Goal: Task Accomplishment & Management: Manage account settings

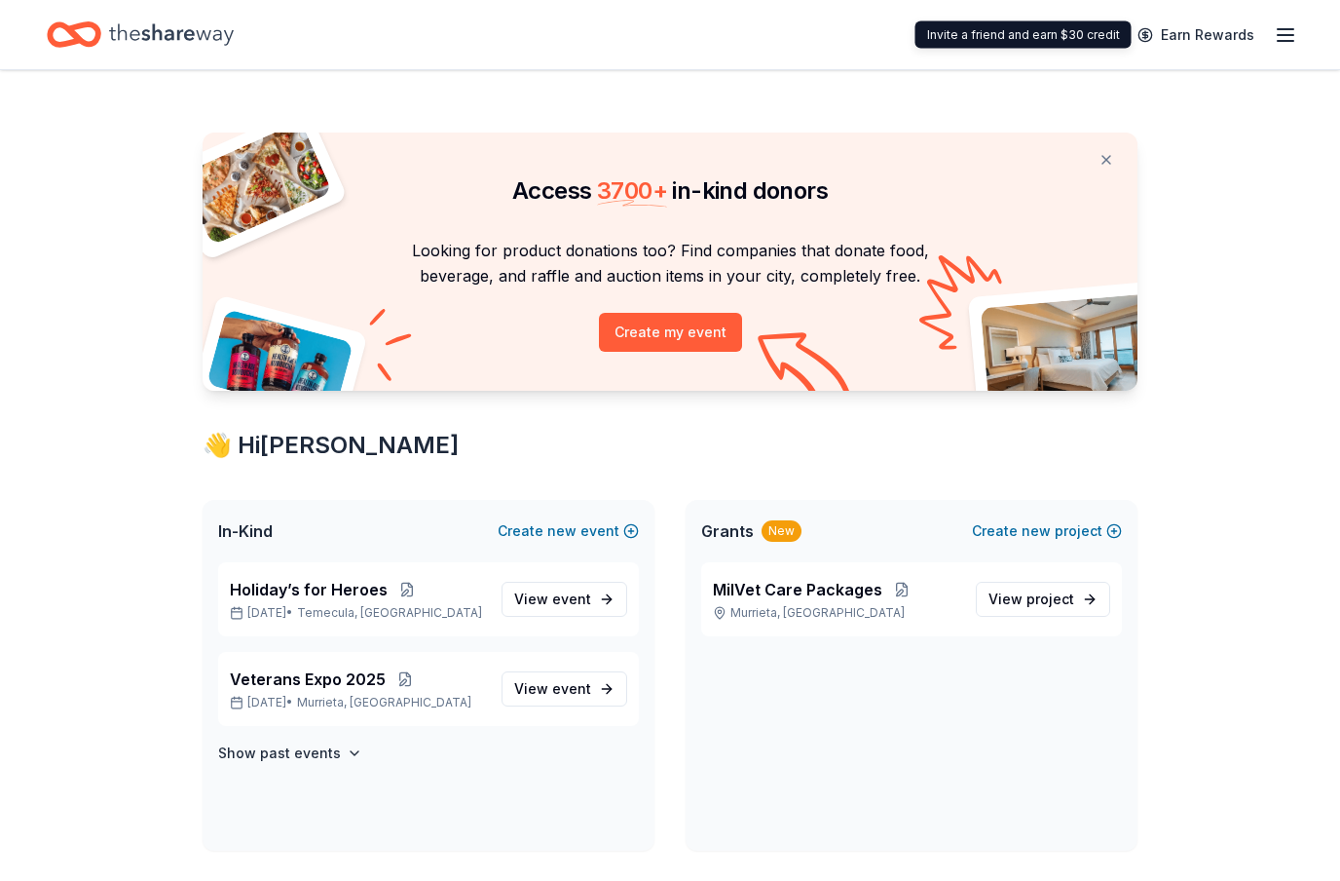
click at [1282, 38] on icon "button" at bounding box center [1285, 34] width 23 height 23
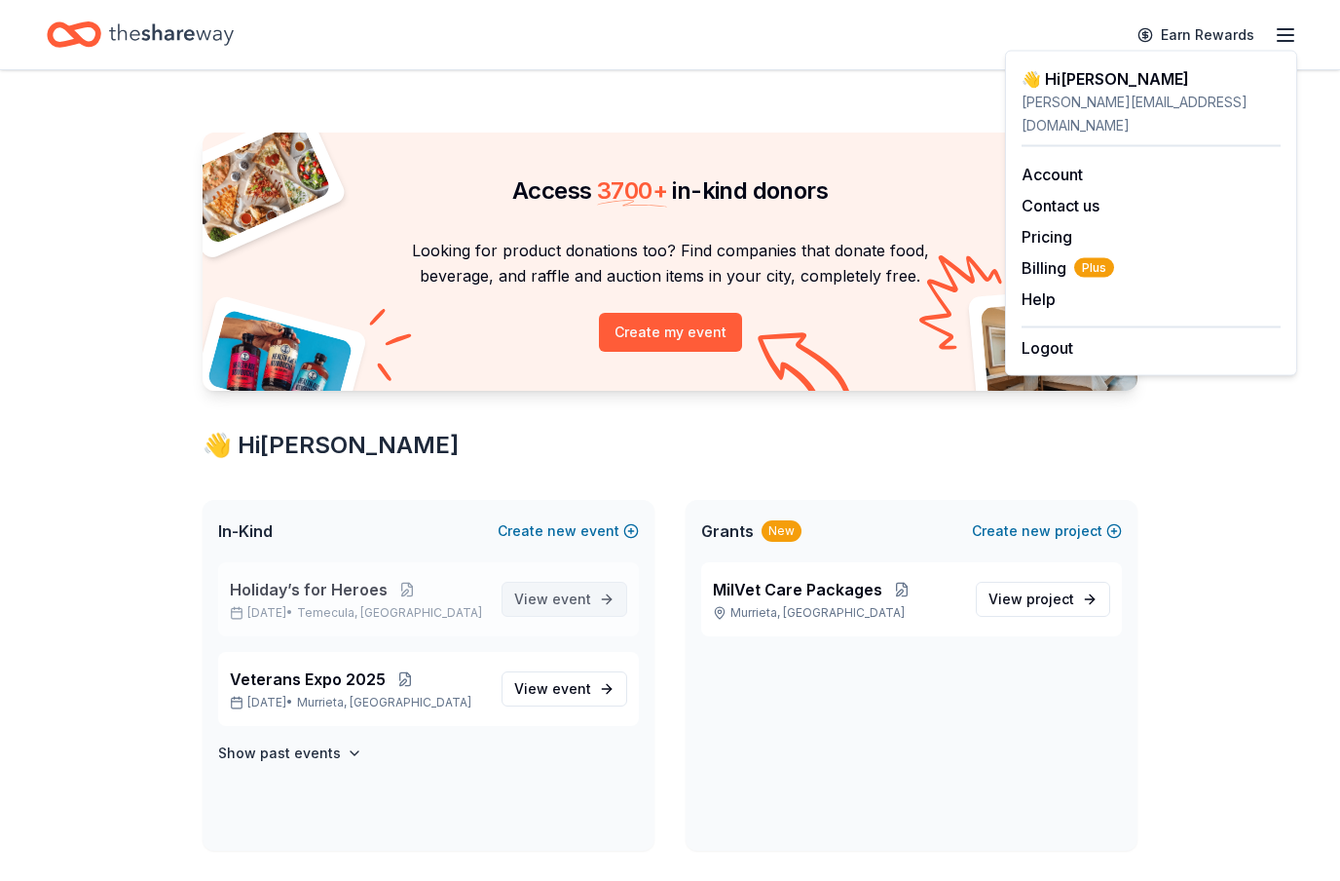
click at [577, 602] on span "event" at bounding box center [571, 598] width 39 height 17
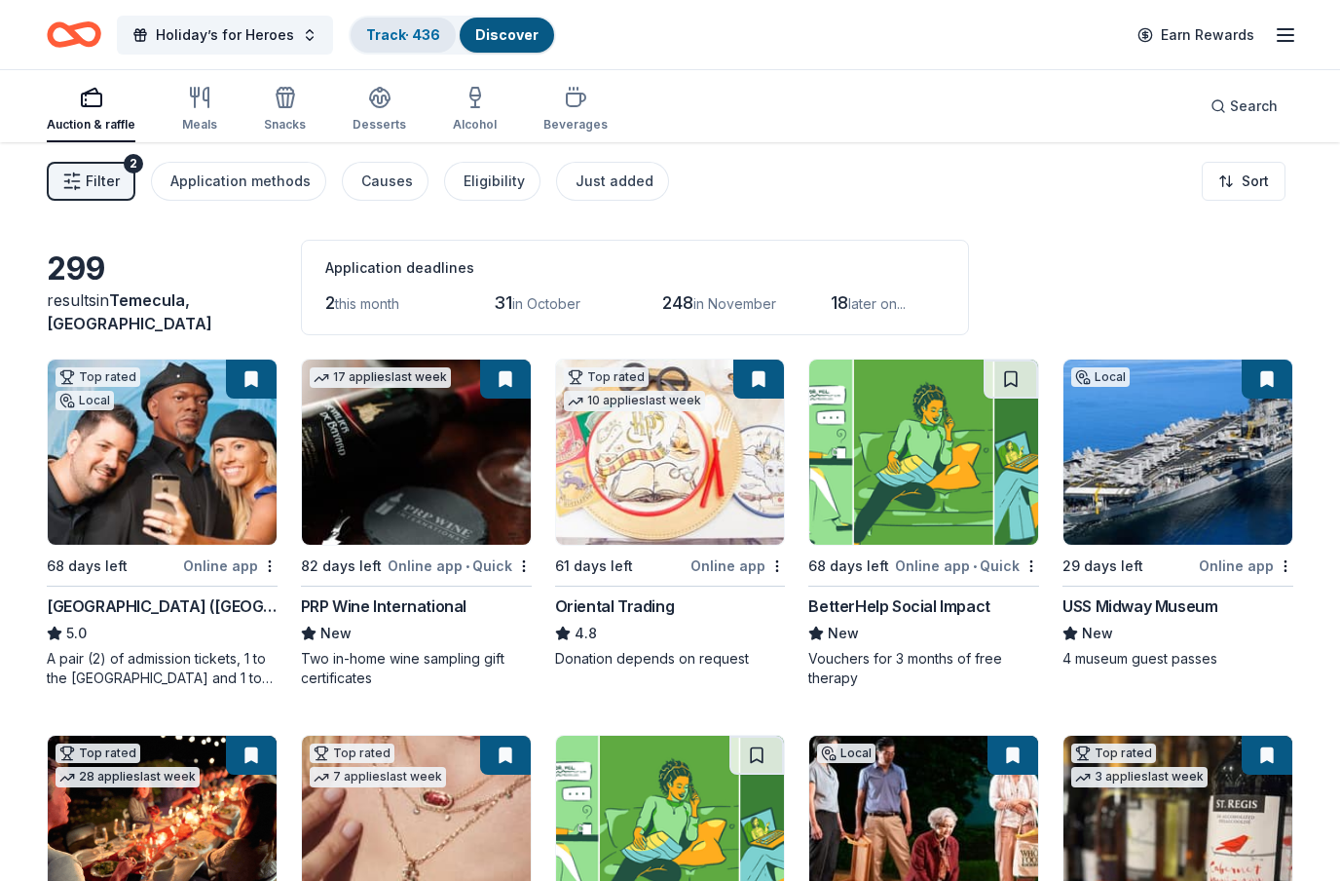
click at [385, 43] on link "Track · 436" at bounding box center [403, 34] width 74 height 17
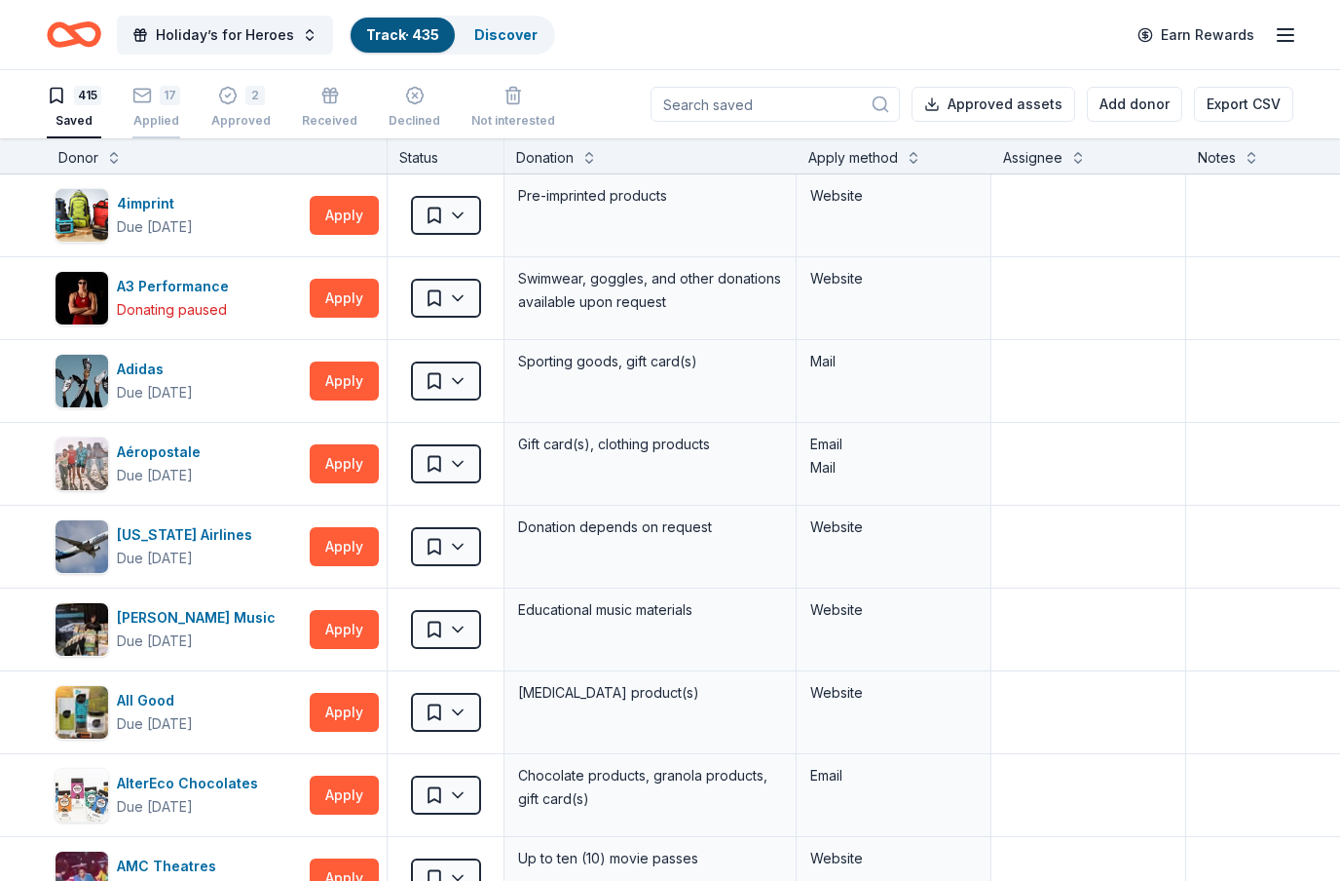
click at [162, 106] on div "17 Applied" at bounding box center [156, 107] width 48 height 43
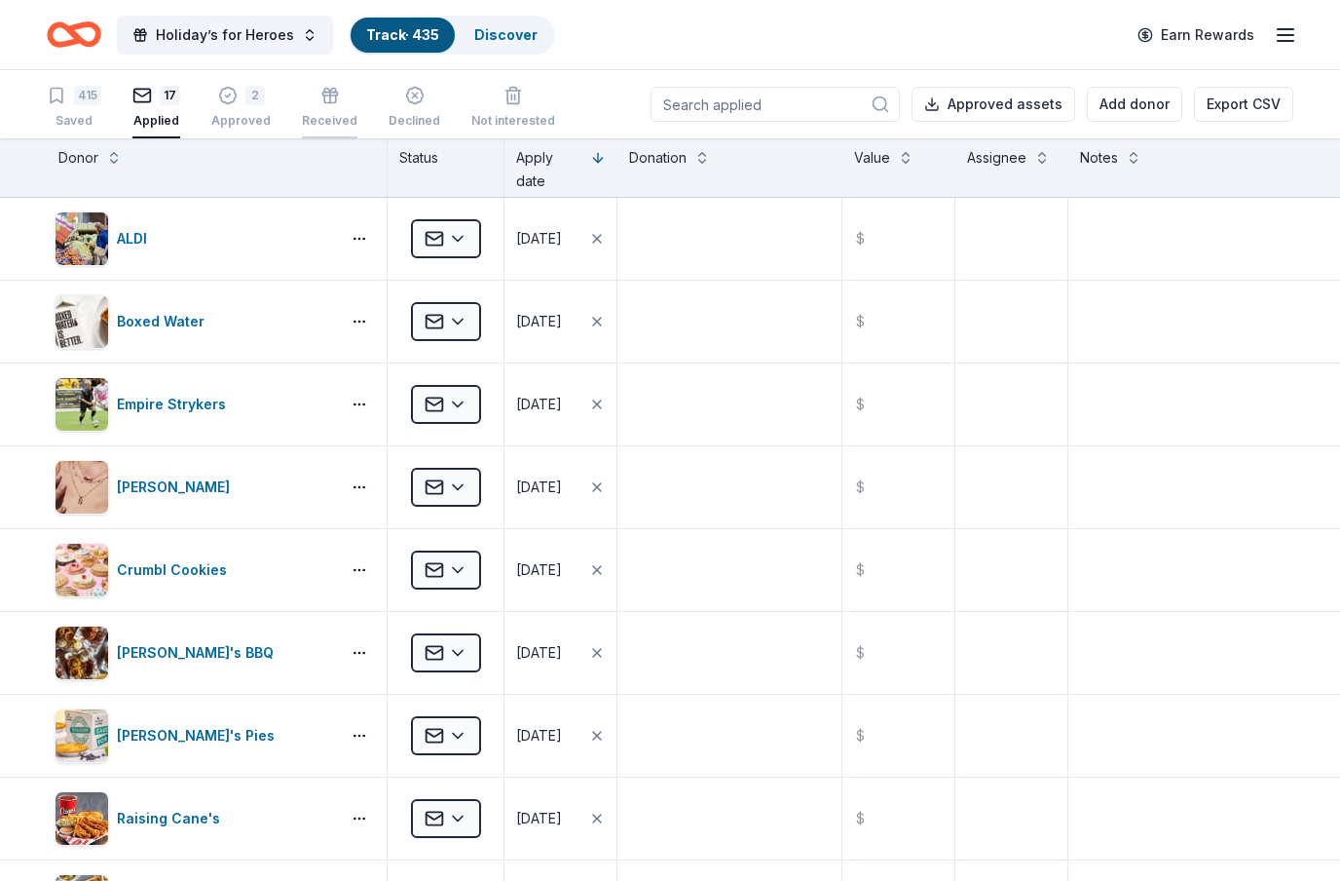
click at [333, 114] on div "Received" at bounding box center [330, 121] width 56 height 16
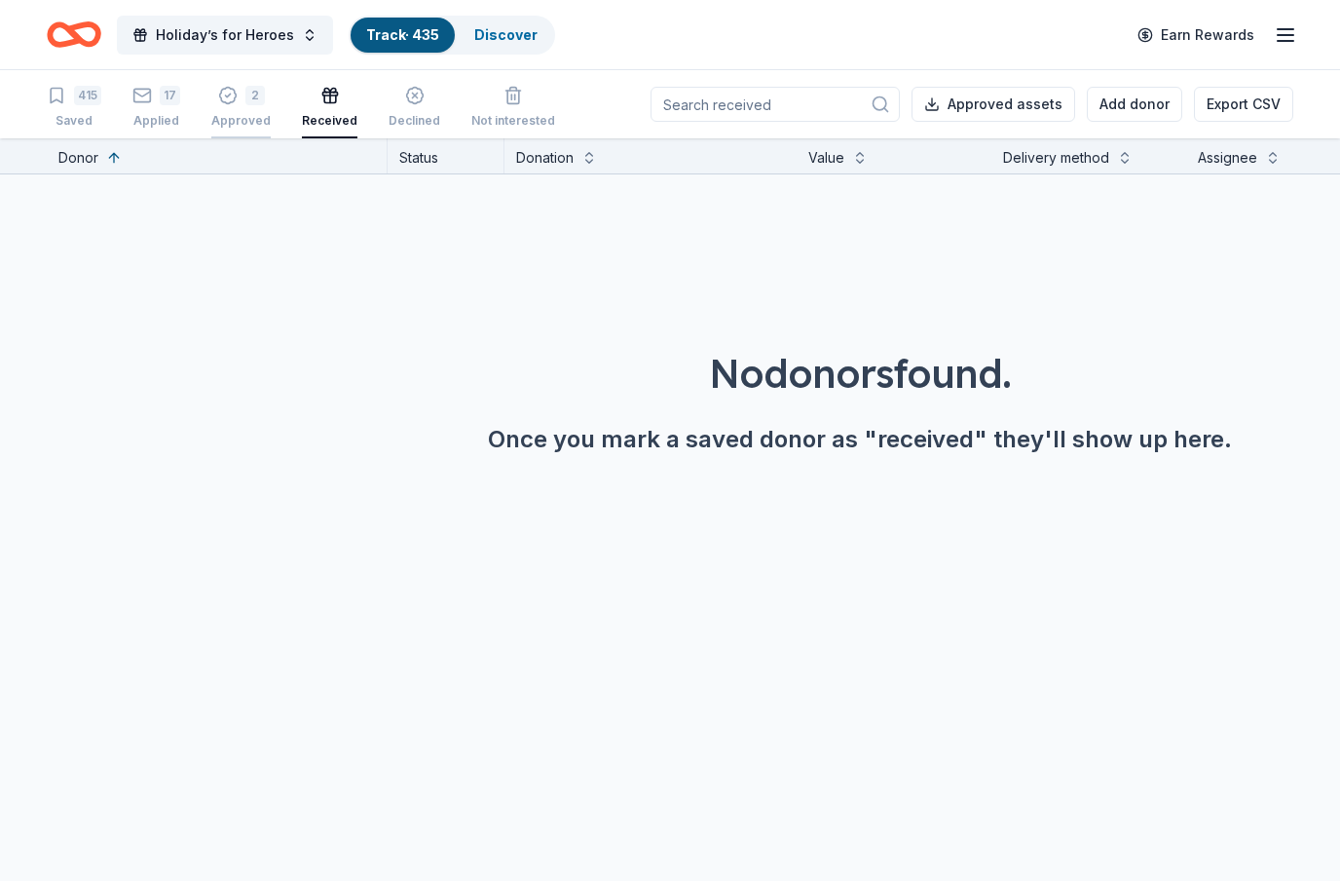
click at [253, 108] on div "2 Approved" at bounding box center [240, 107] width 59 height 43
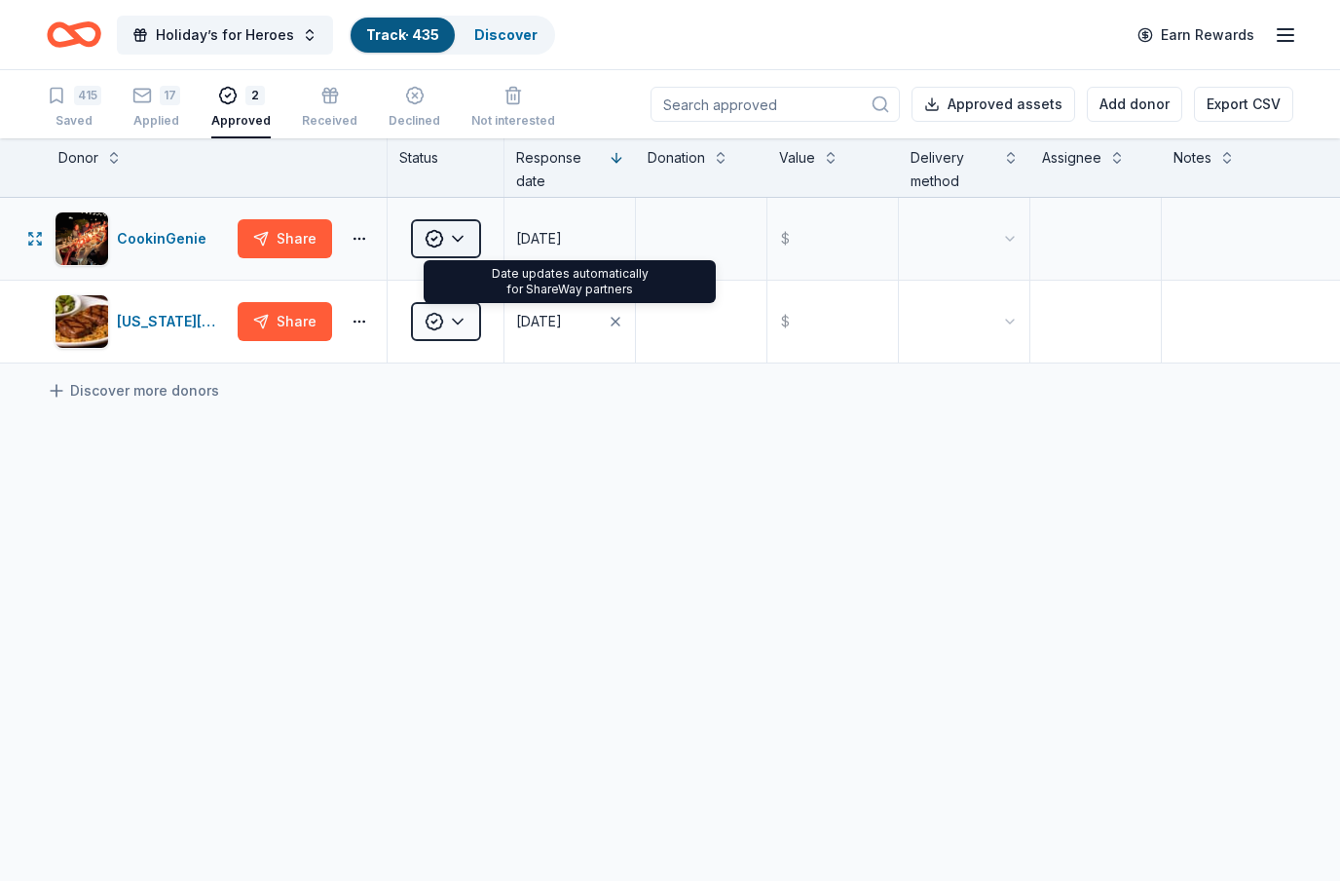
click at [458, 245] on html "Holiday’s for Heroes Track · 435 Discover Earn Rewards 415 Saved 17 Applied 2 A…" at bounding box center [670, 440] width 1340 height 881
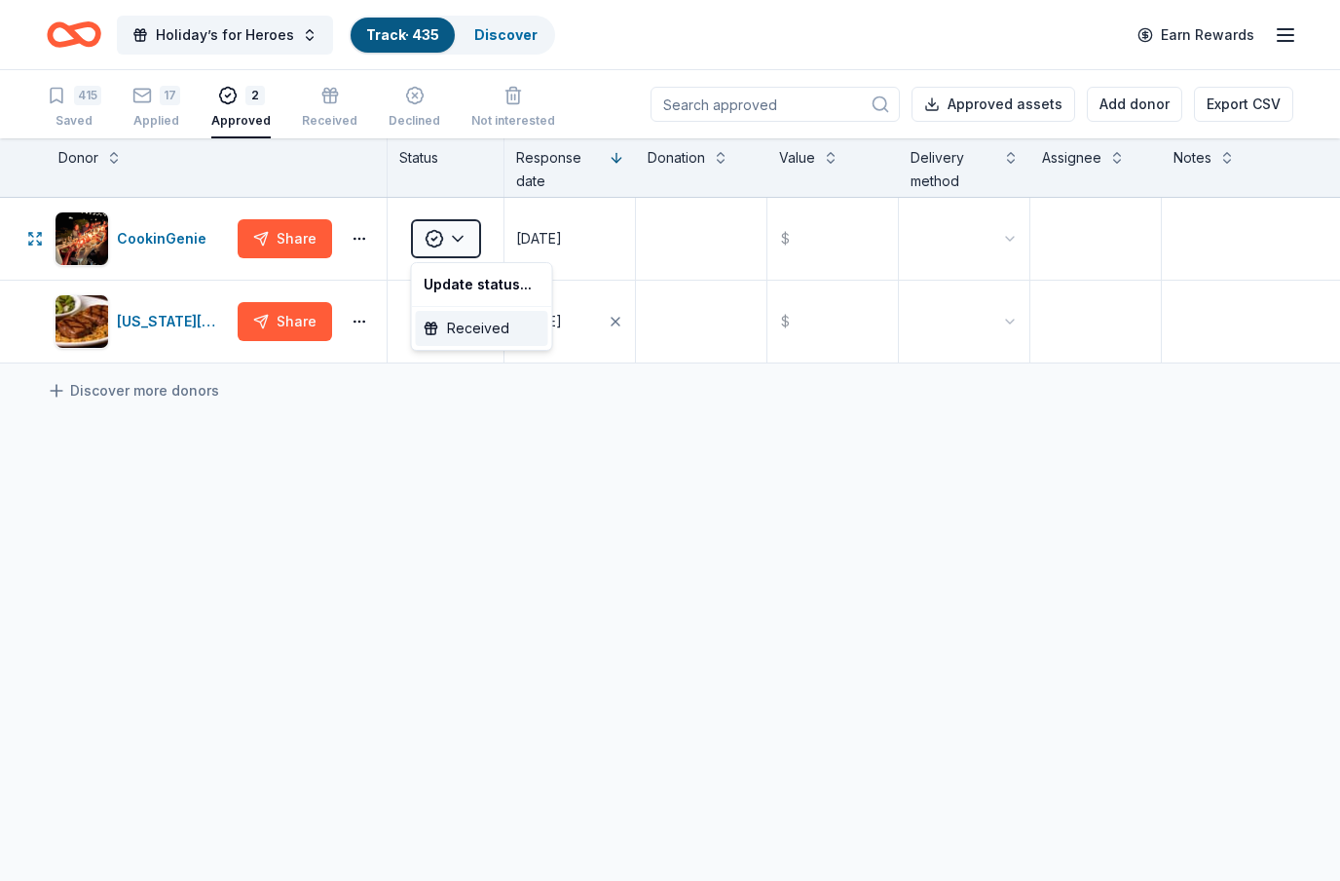
click at [483, 329] on div "Received" at bounding box center [482, 328] width 132 height 35
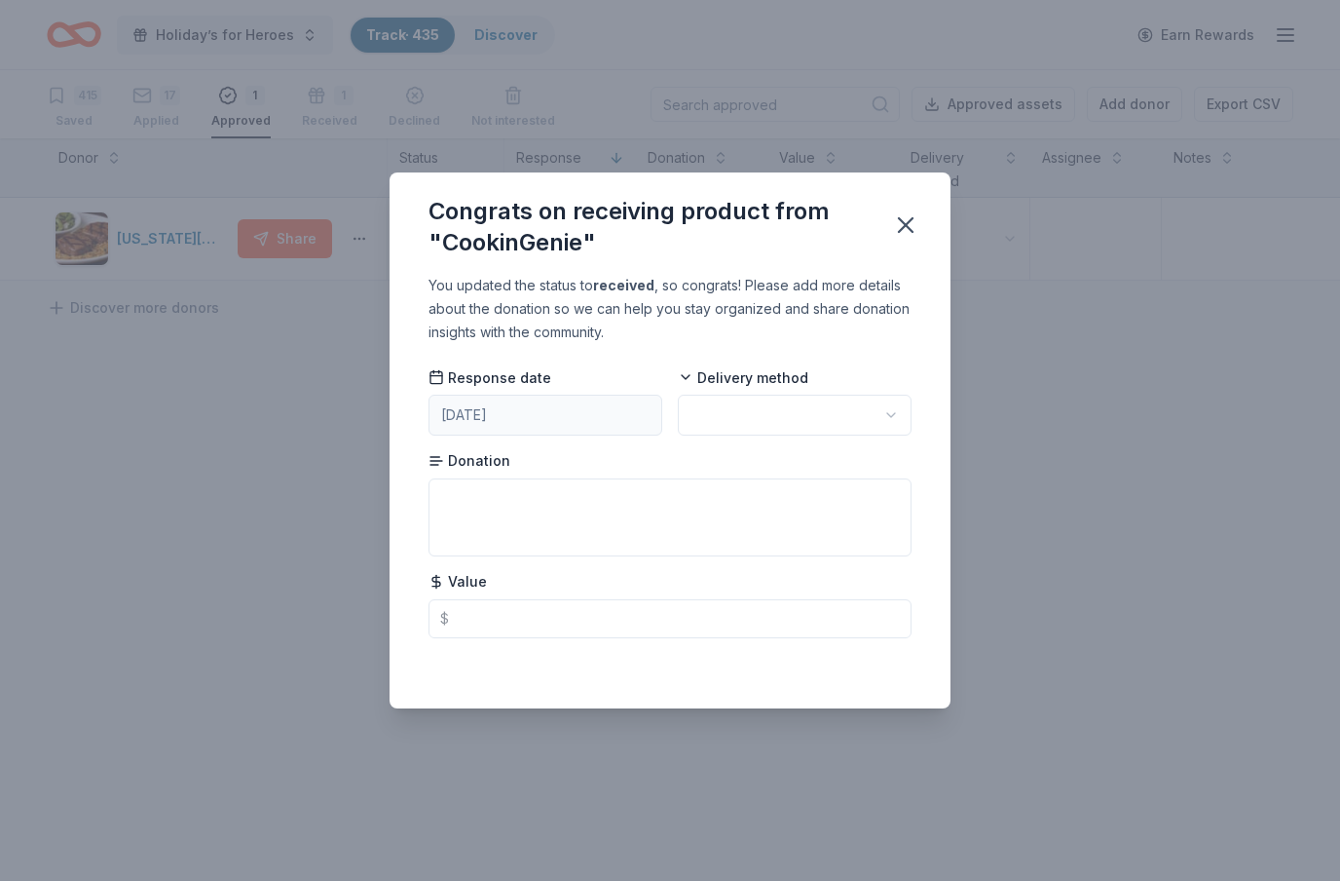
click at [772, 430] on html "Holiday’s for Heroes Track · 435 Discover Earn Rewards 415 Saved 17 Applied 1 A…" at bounding box center [670, 440] width 1340 height 881
click at [639, 626] on input "text" at bounding box center [670, 618] width 483 height 39
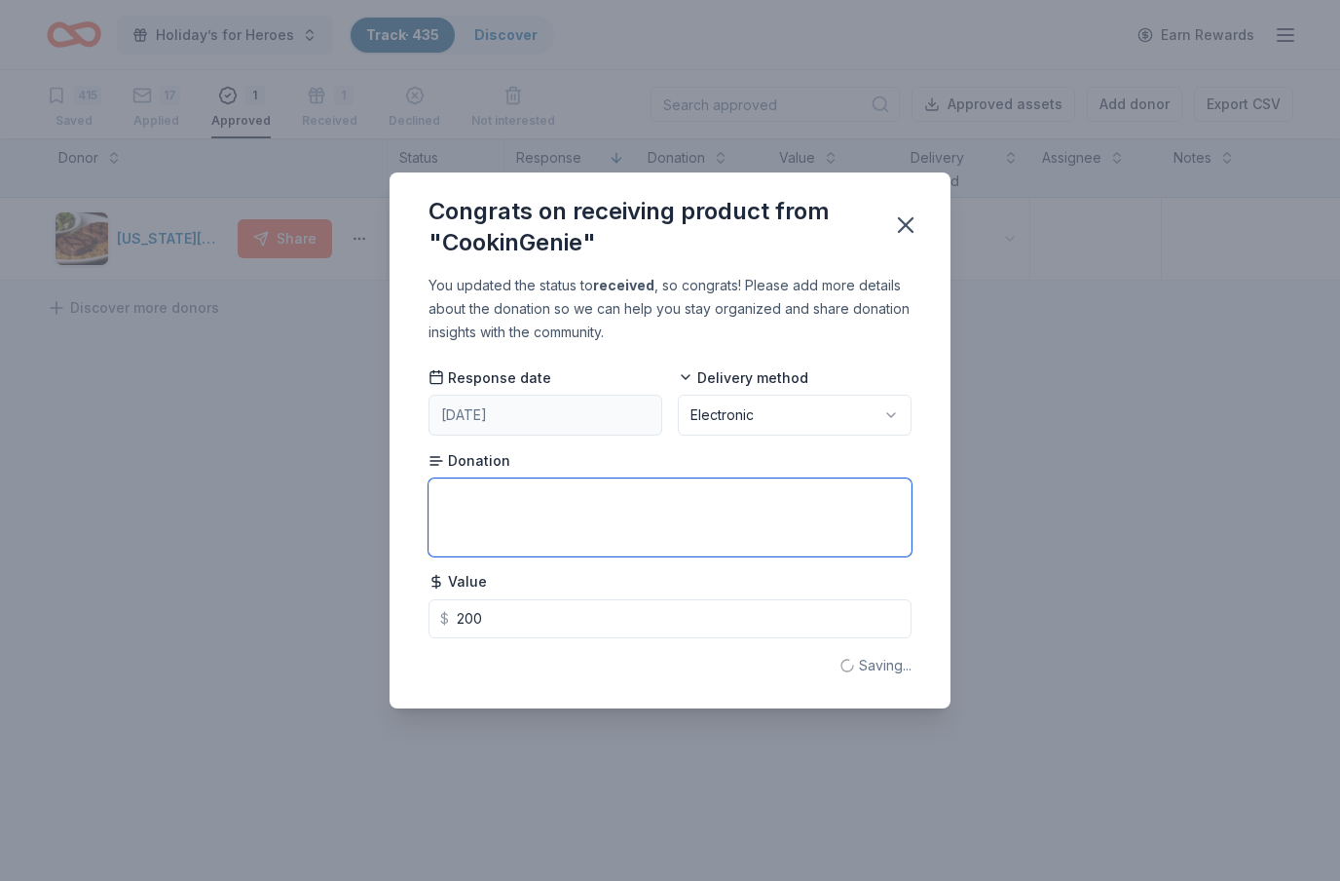
type input "200.00"
click at [522, 494] on textarea at bounding box center [670, 517] width 483 height 78
type textarea "$200 GC"
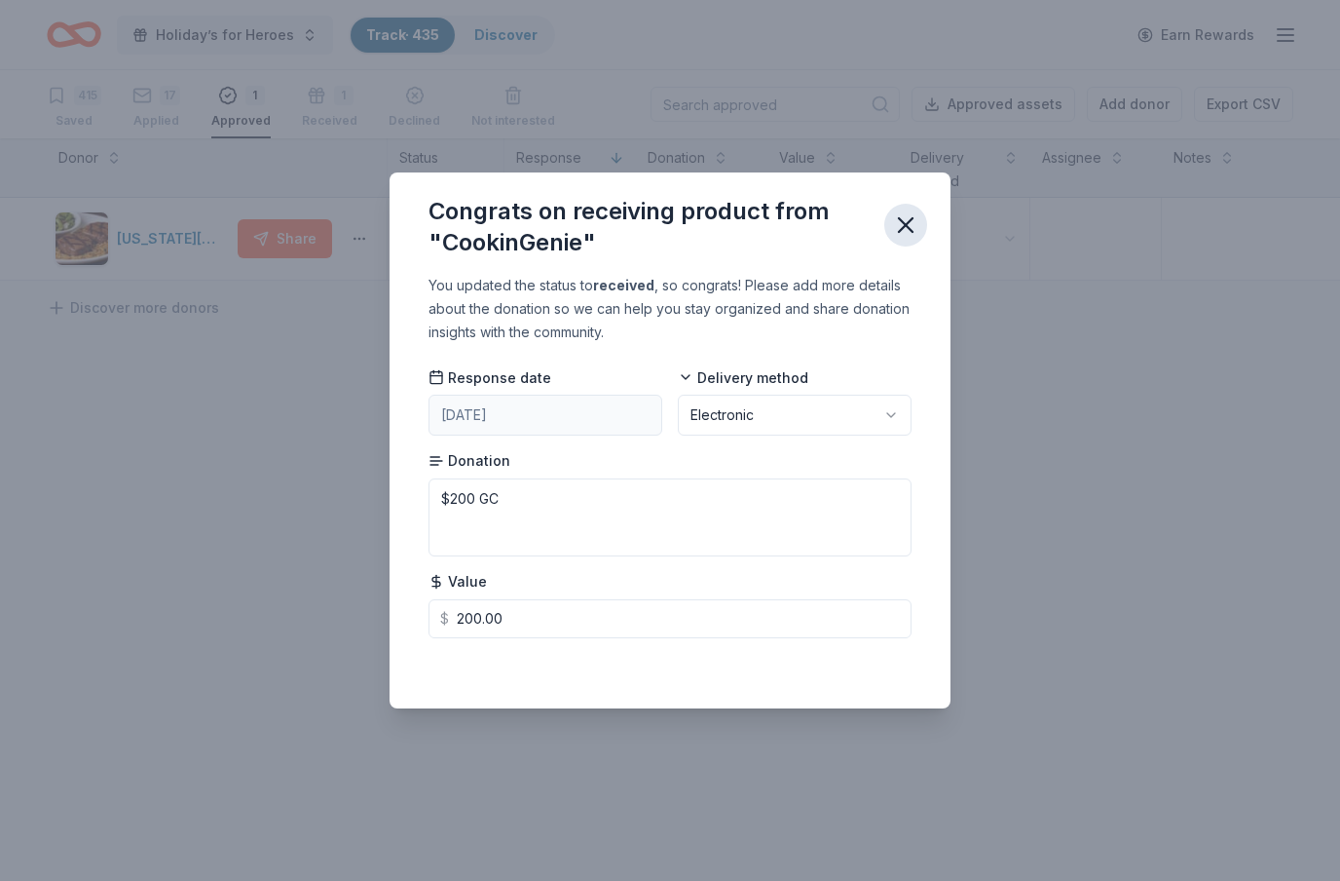
click at [904, 224] on icon "button" at bounding box center [906, 225] width 14 height 14
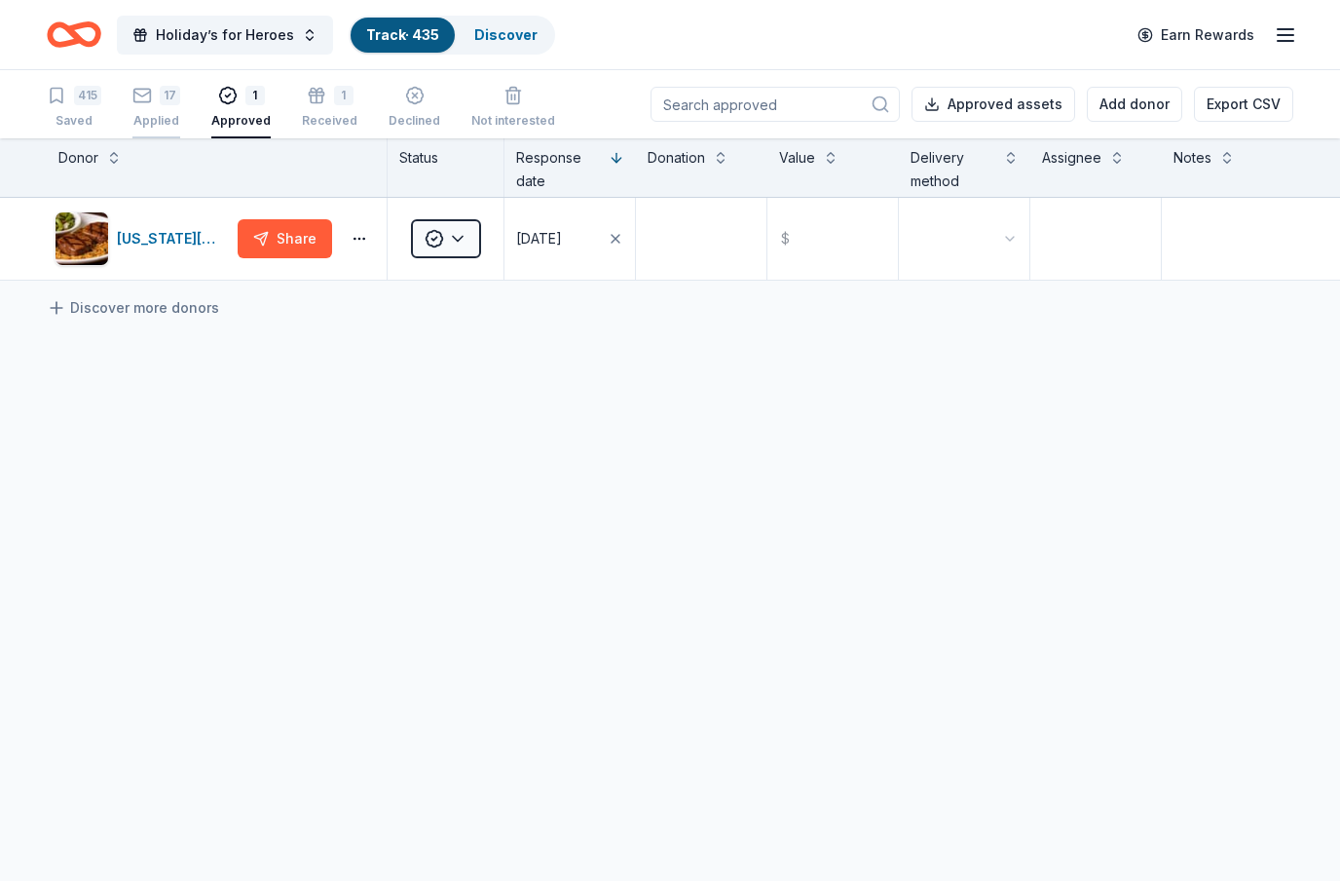
click at [153, 108] on div "17 Applied" at bounding box center [156, 107] width 48 height 43
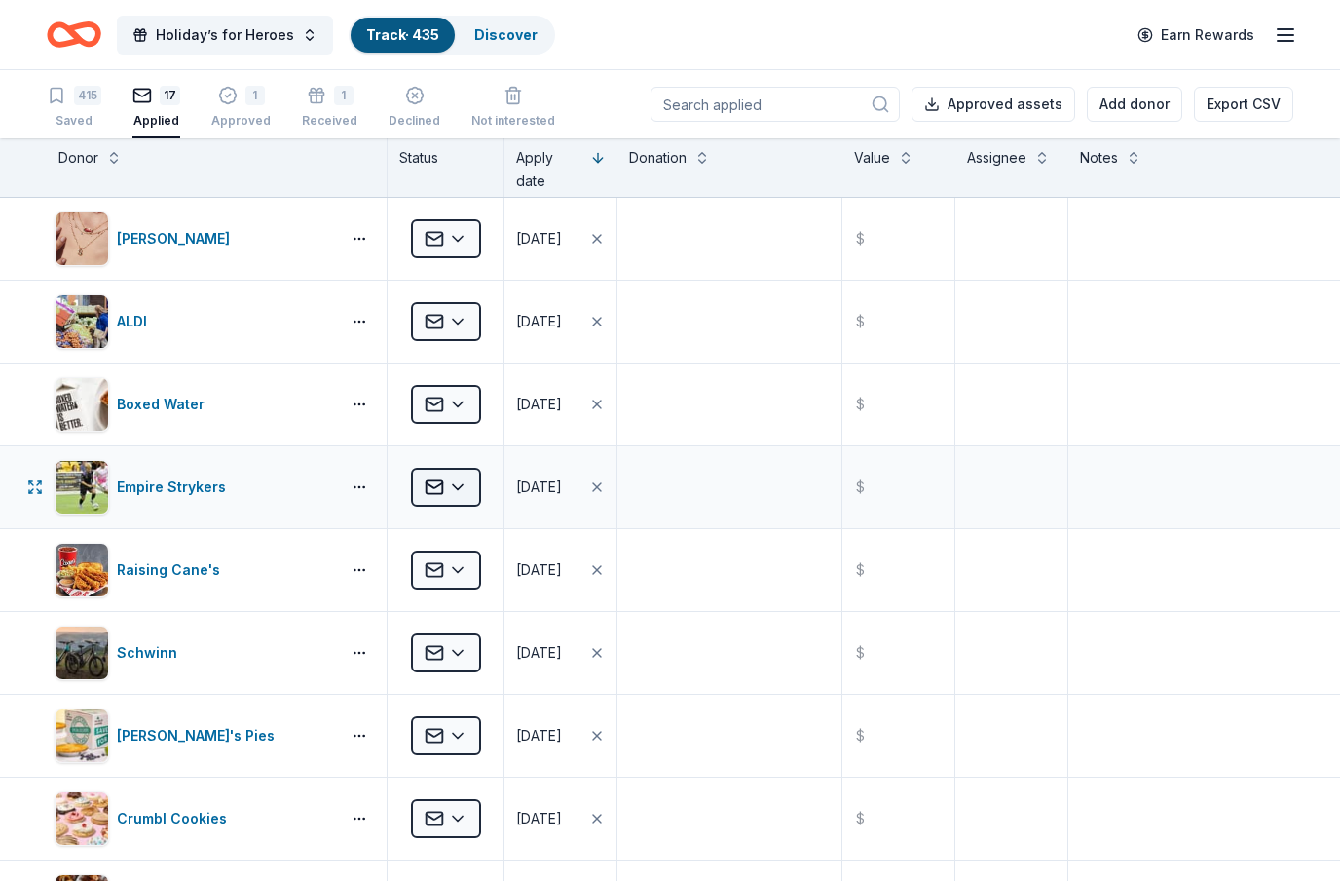
click at [470, 496] on html "Holiday’s for Heroes Track · 435 Discover Earn Rewards 415 Saved 17 Applied 1 A…" at bounding box center [670, 440] width 1340 height 881
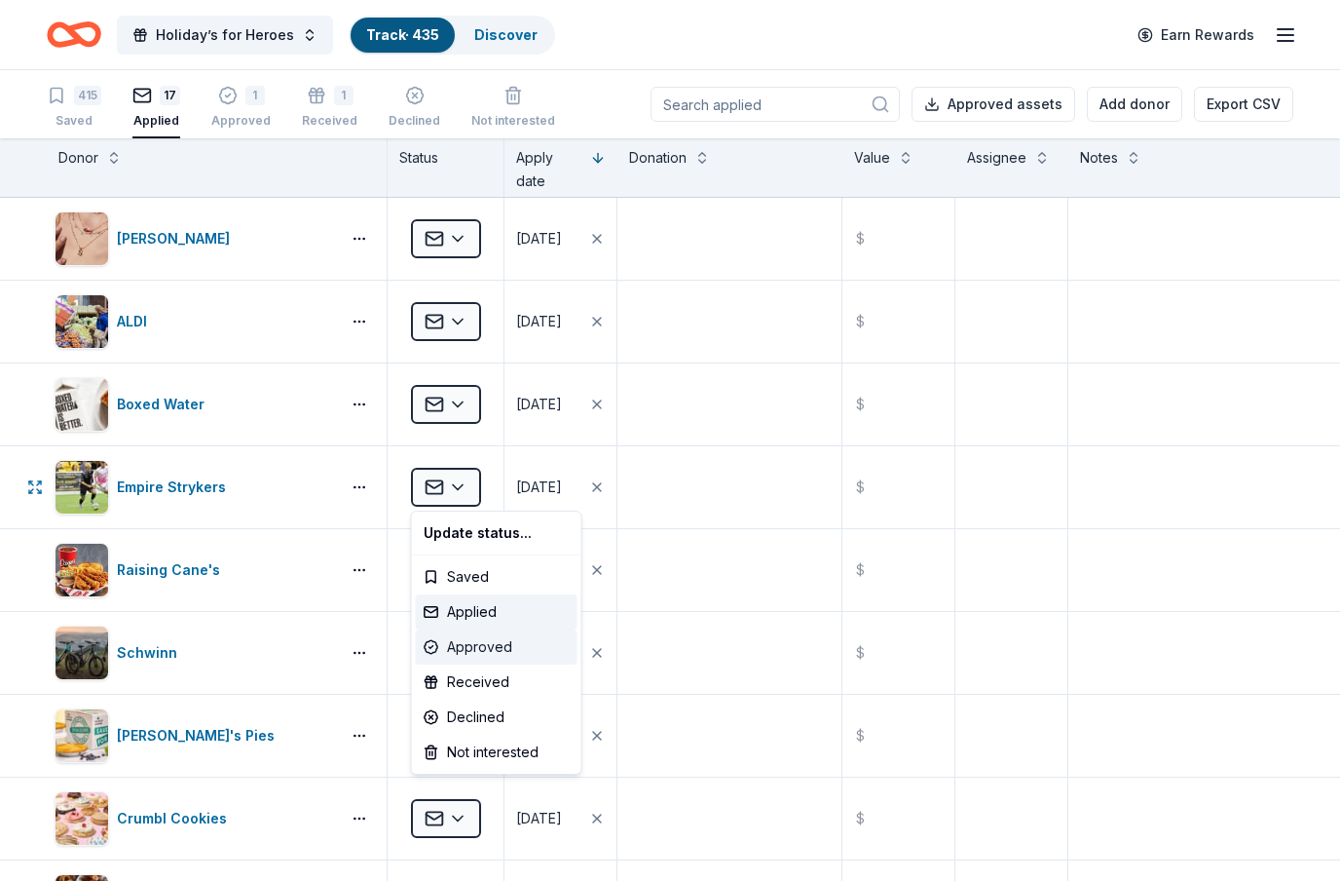
click at [502, 656] on div "Approved" at bounding box center [497, 646] width 162 height 35
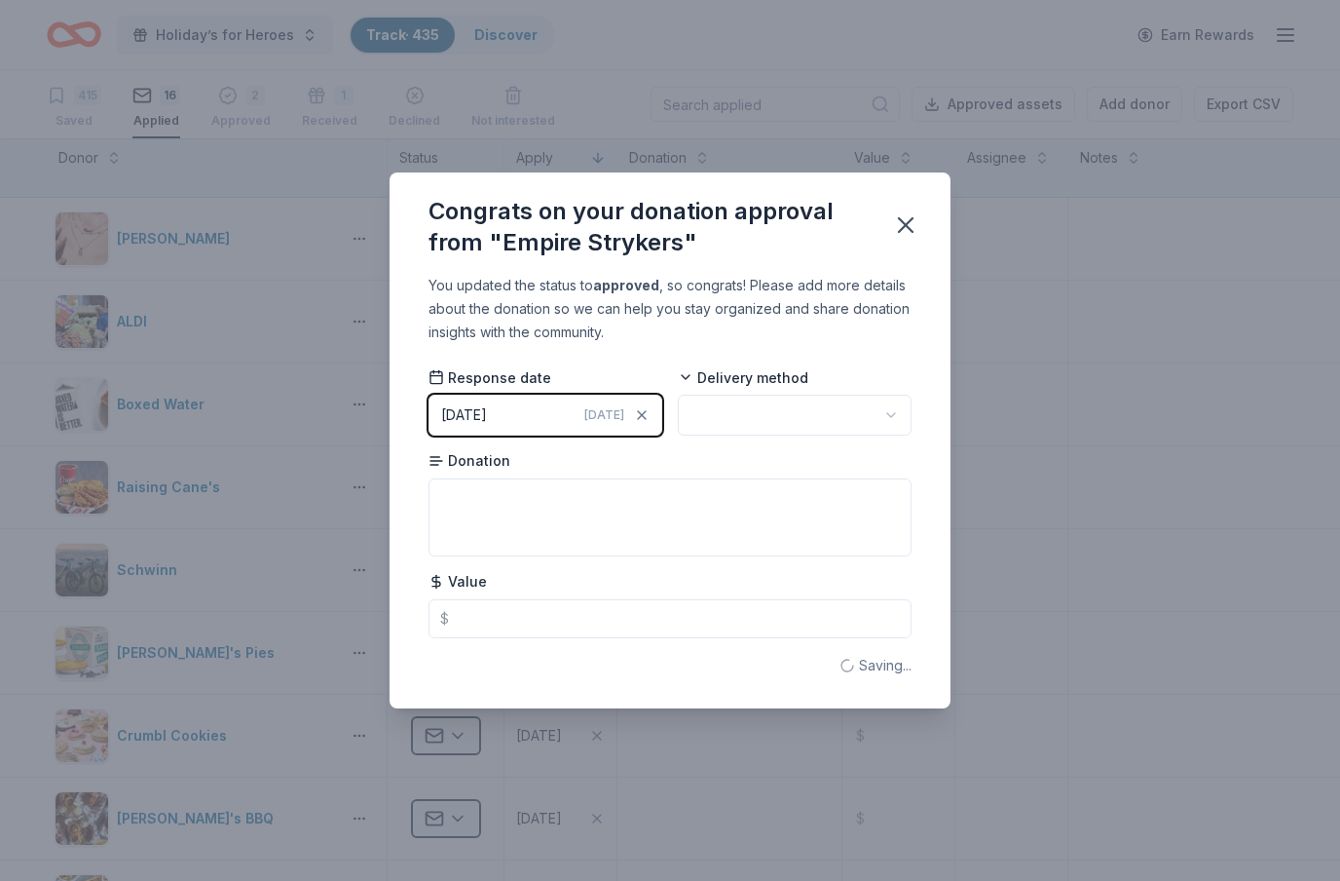
click at [776, 413] on html "Holiday’s for Heroes Track · 435 Discover Earn Rewards 415 Saved 16 Applied 2 A…" at bounding box center [670, 440] width 1340 height 881
click at [651, 499] on textarea at bounding box center [670, 517] width 483 height 78
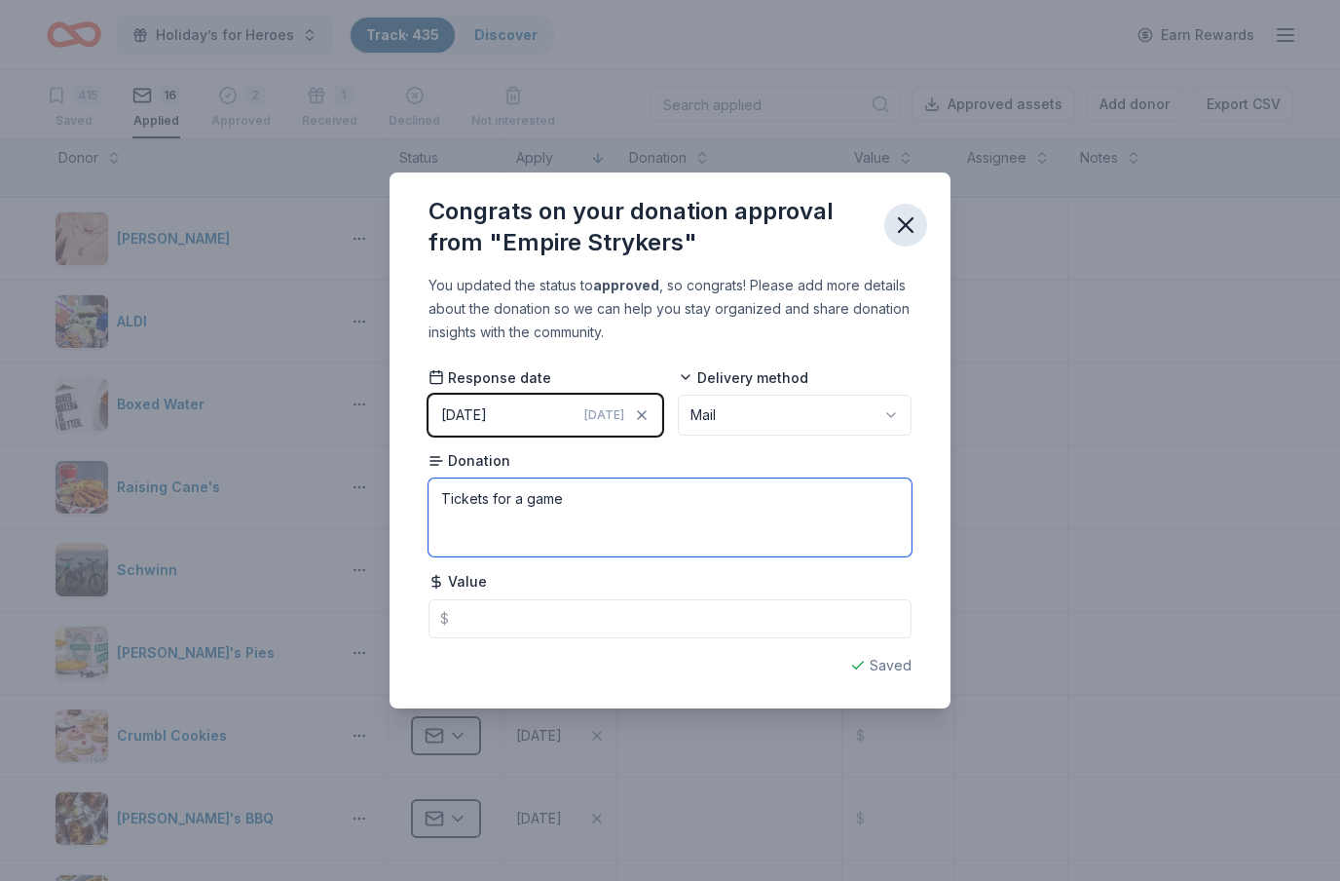
type textarea "Tickets for a game"
click at [912, 228] on icon "button" at bounding box center [905, 224] width 27 height 27
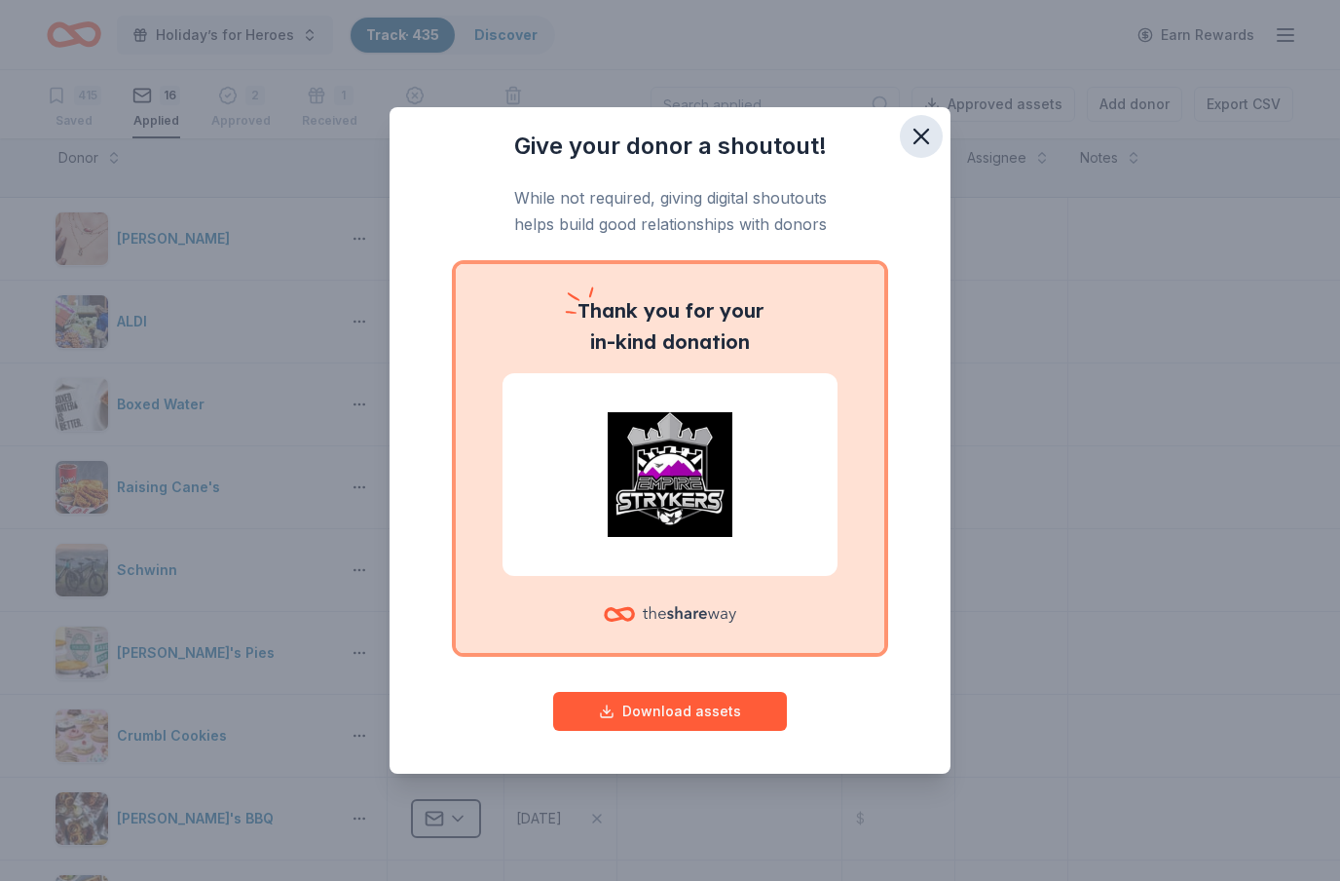
click at [922, 133] on icon "button" at bounding box center [921, 136] width 27 height 27
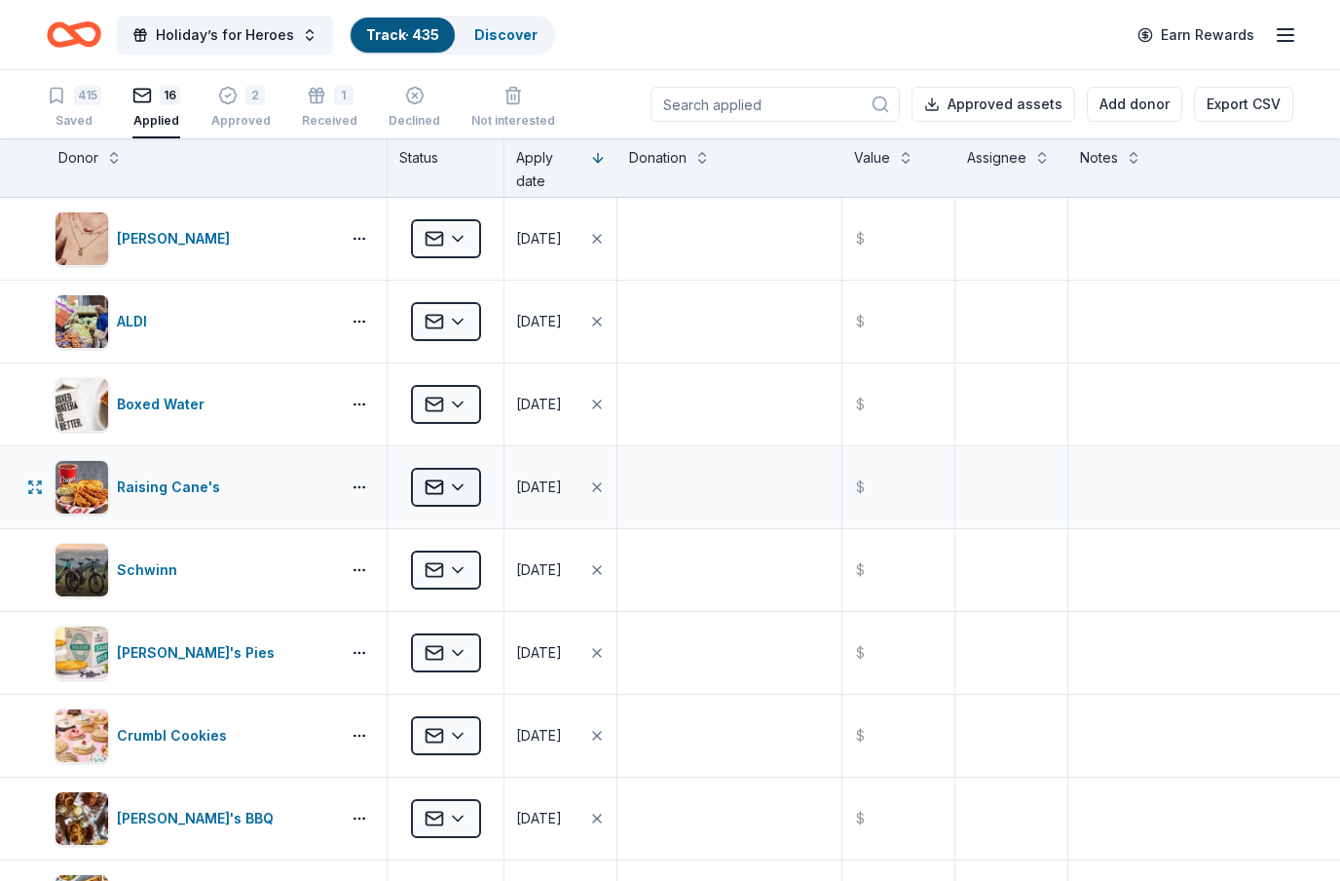
click at [463, 483] on html "Holiday’s for Heroes Track · 435 Discover Earn Rewards 415 Saved 16 Applied 2 A…" at bounding box center [670, 440] width 1340 height 881
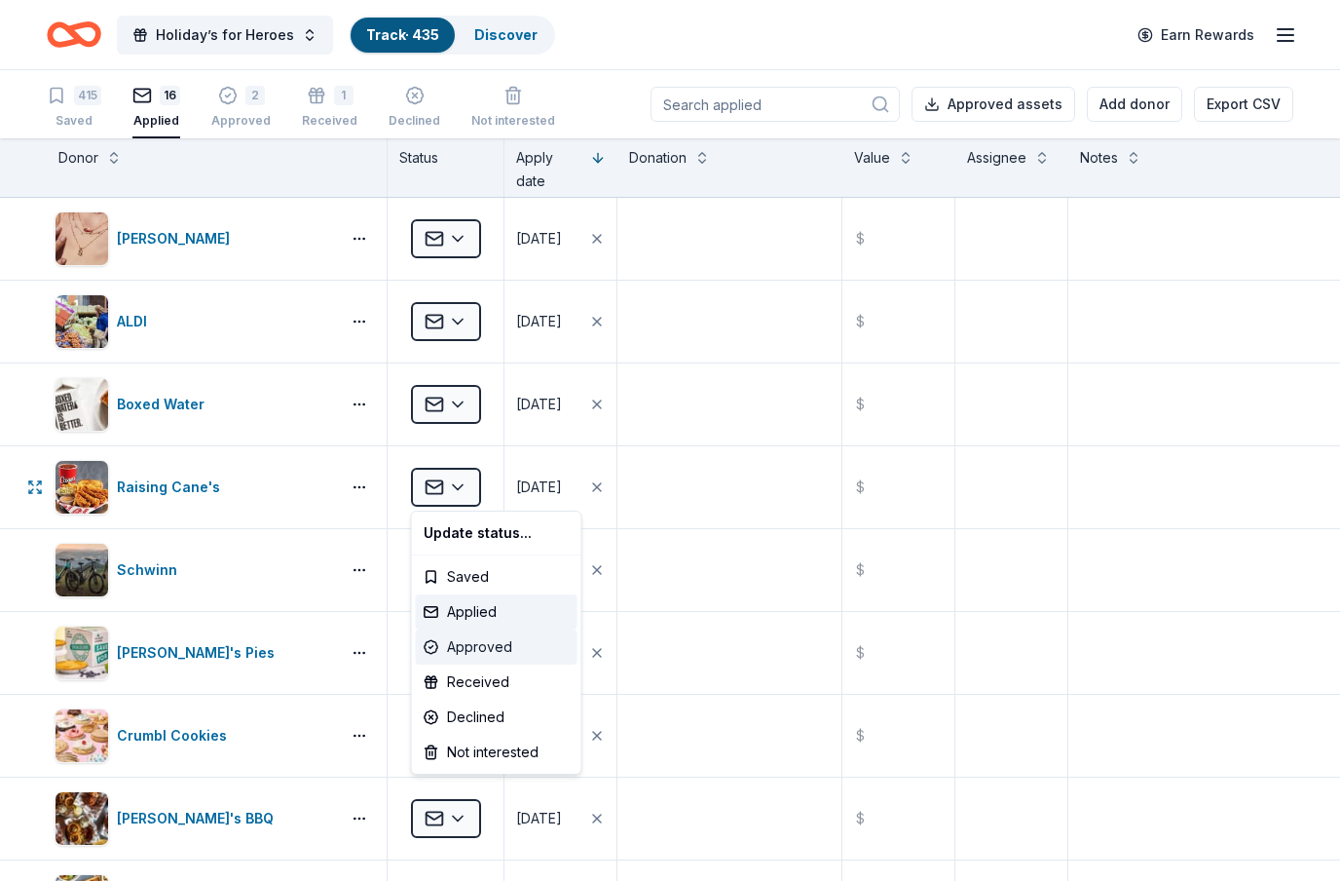
click at [491, 653] on div "Approved" at bounding box center [497, 646] width 162 height 35
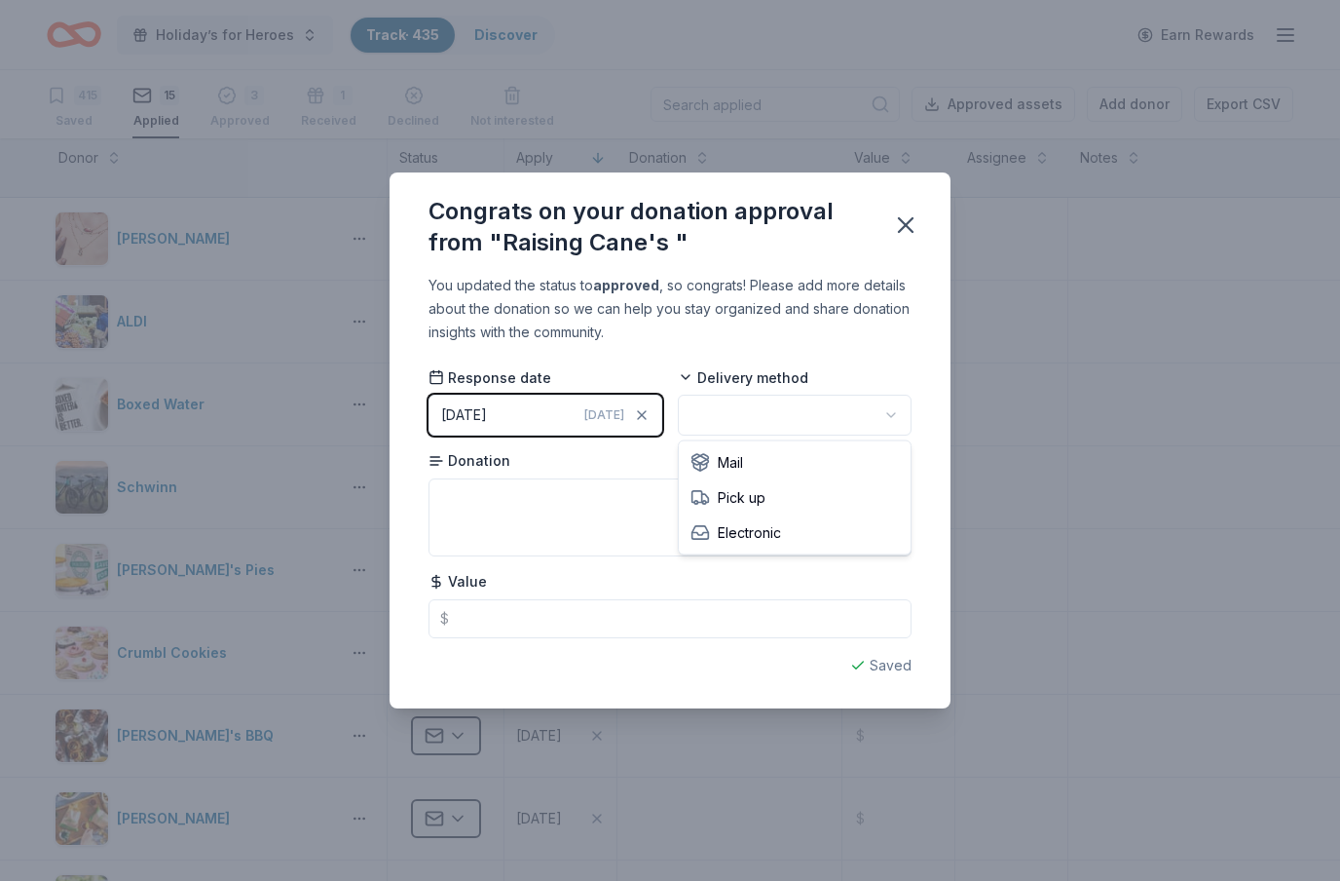
click at [755, 409] on html "Holiday’s for Heroes Track · 435 Discover Earn Rewards 415 Saved 15 Applied 3 A…" at bounding box center [670, 440] width 1340 height 881
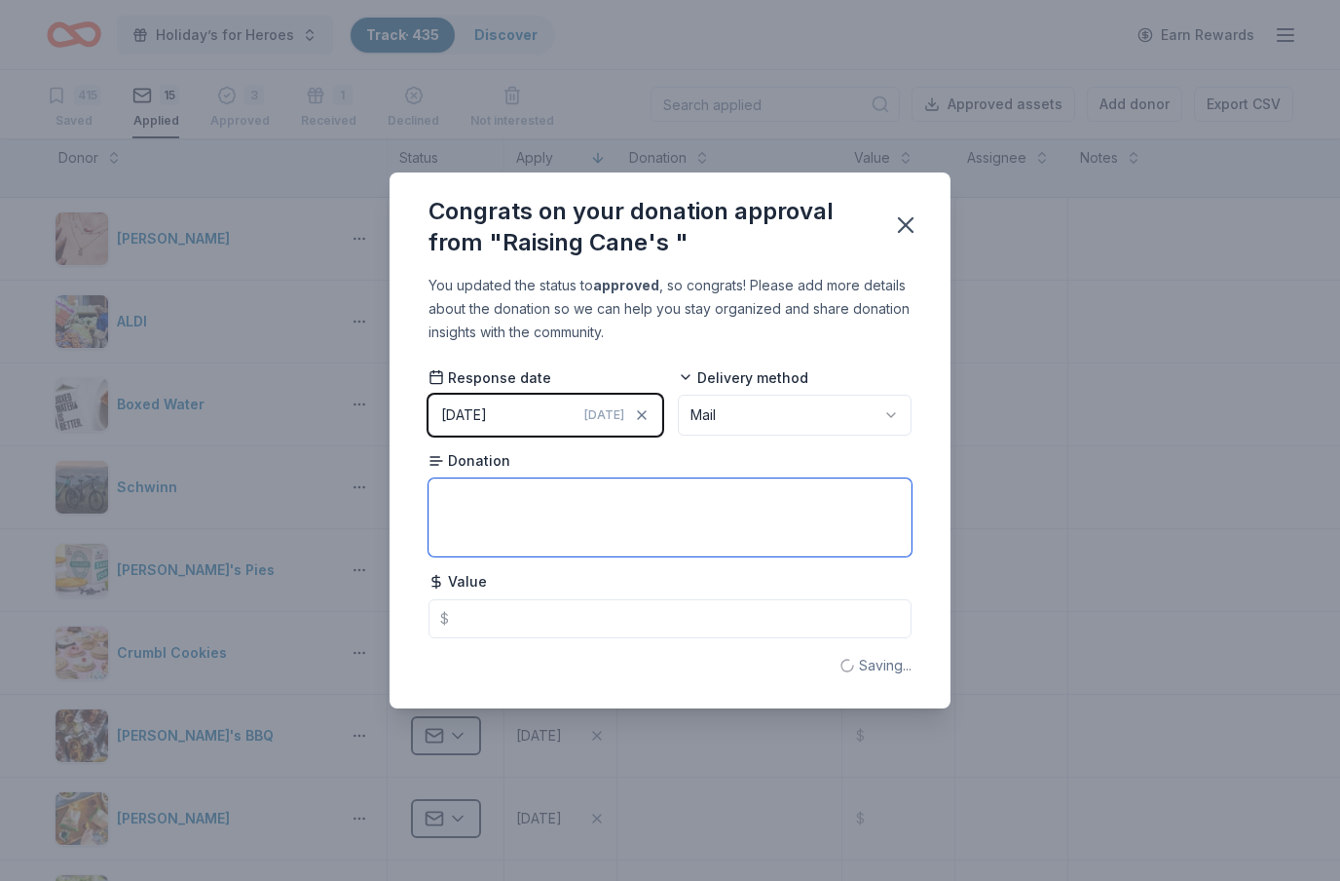
click at [647, 504] on textarea at bounding box center [670, 517] width 483 height 78
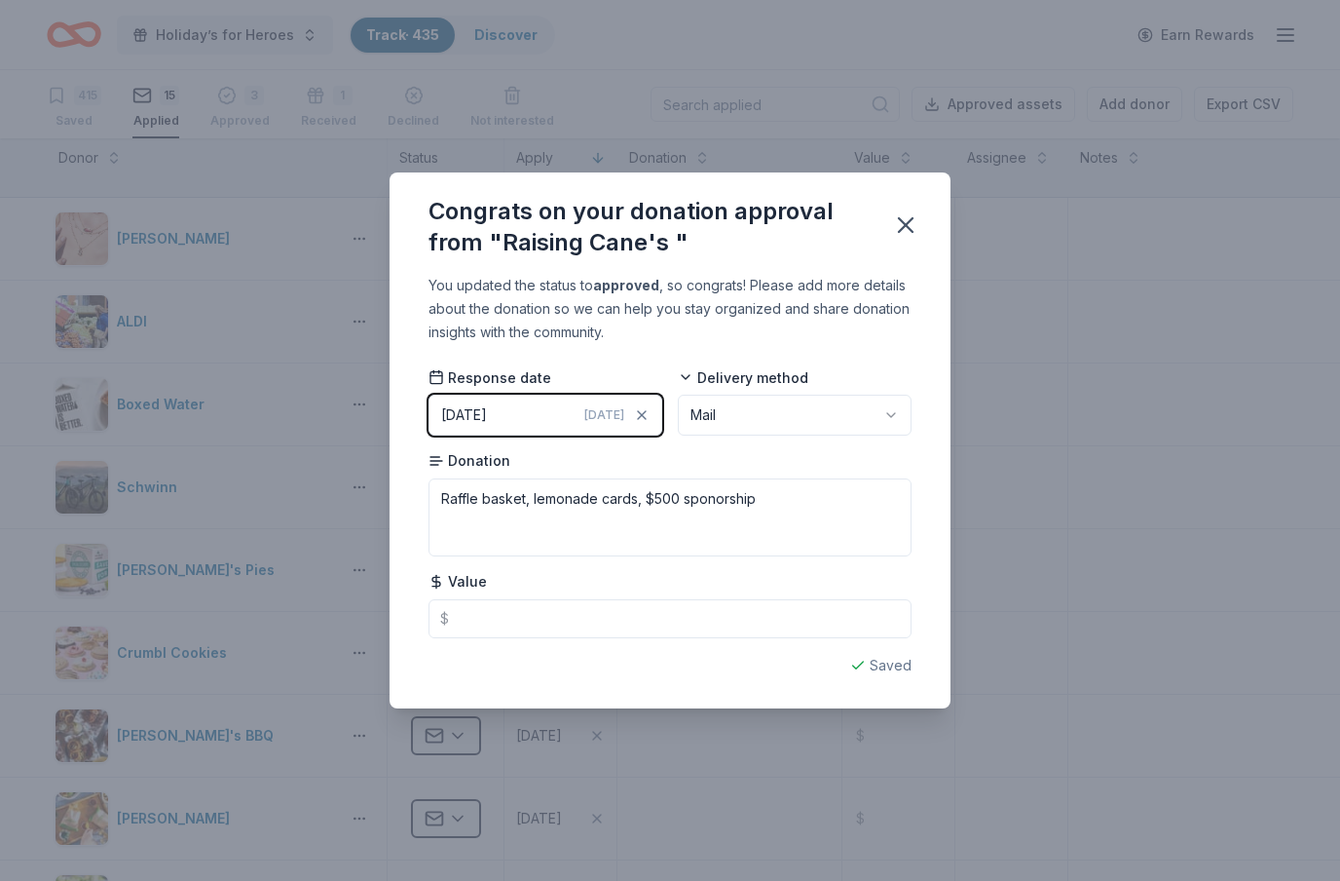
drag, startPoint x: 647, startPoint y: 498, endPoint x: 914, endPoint y: 461, distance: 269.5
click at [0, 0] on html "Holiday’s for Heroes Track · 435 Discover Earn Rewards 415 Saved 15 Applied 3 A…" at bounding box center [670, 440] width 1340 height 881
click at [914, 461] on div "You updated the status to approved , so congrats! Please add more details about…" at bounding box center [670, 490] width 561 height 433
click at [714, 497] on textarea "Raffle basket, lemonade cards, $500 sponorship" at bounding box center [670, 517] width 483 height 78
click at [792, 499] on textarea "Raffle basket, lemonade cards, $500 sponsorship" at bounding box center [670, 517] width 483 height 78
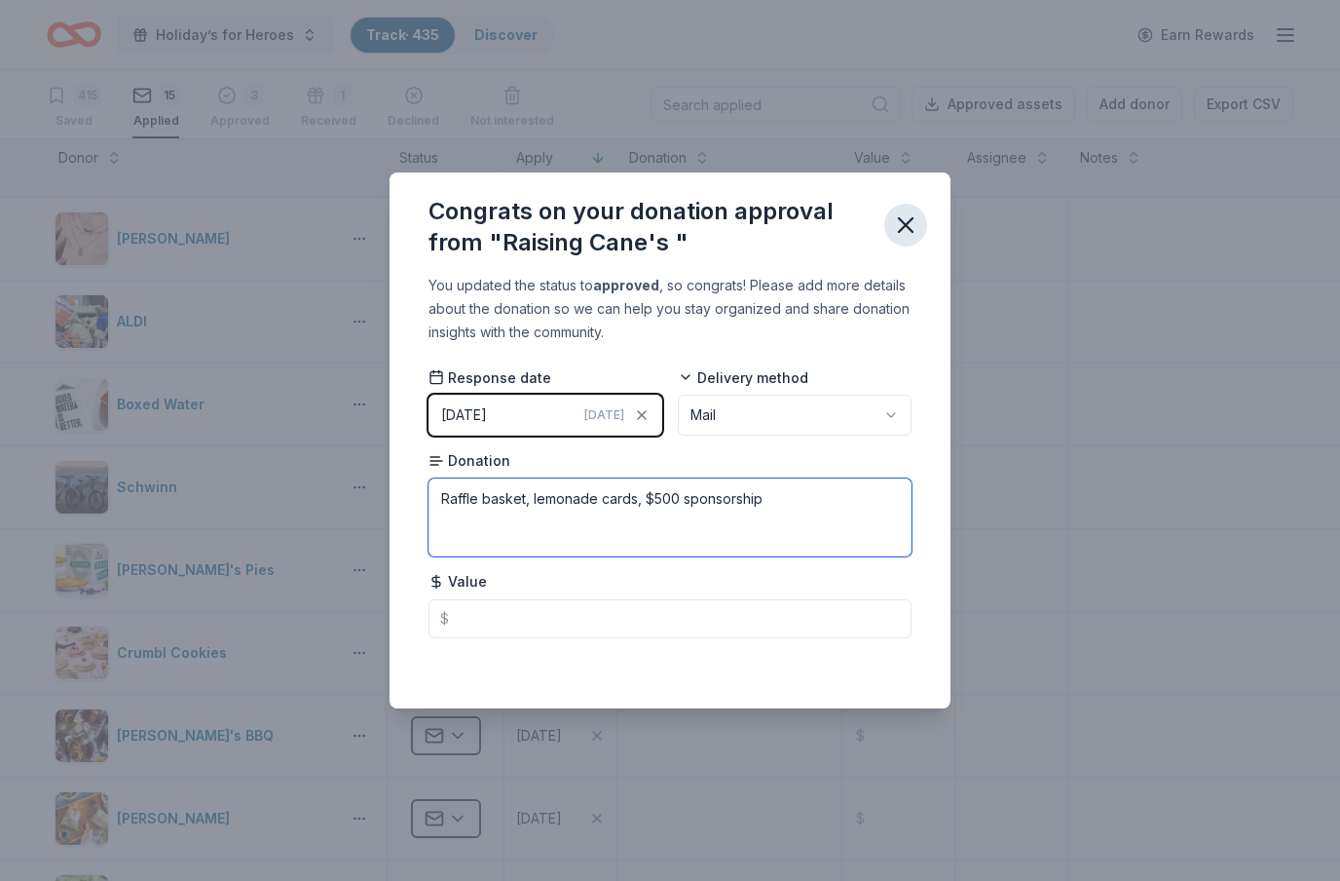
type textarea "Raffle basket, lemonade cards, $500 sponsorship"
click at [908, 232] on icon "button" at bounding box center [905, 224] width 27 height 27
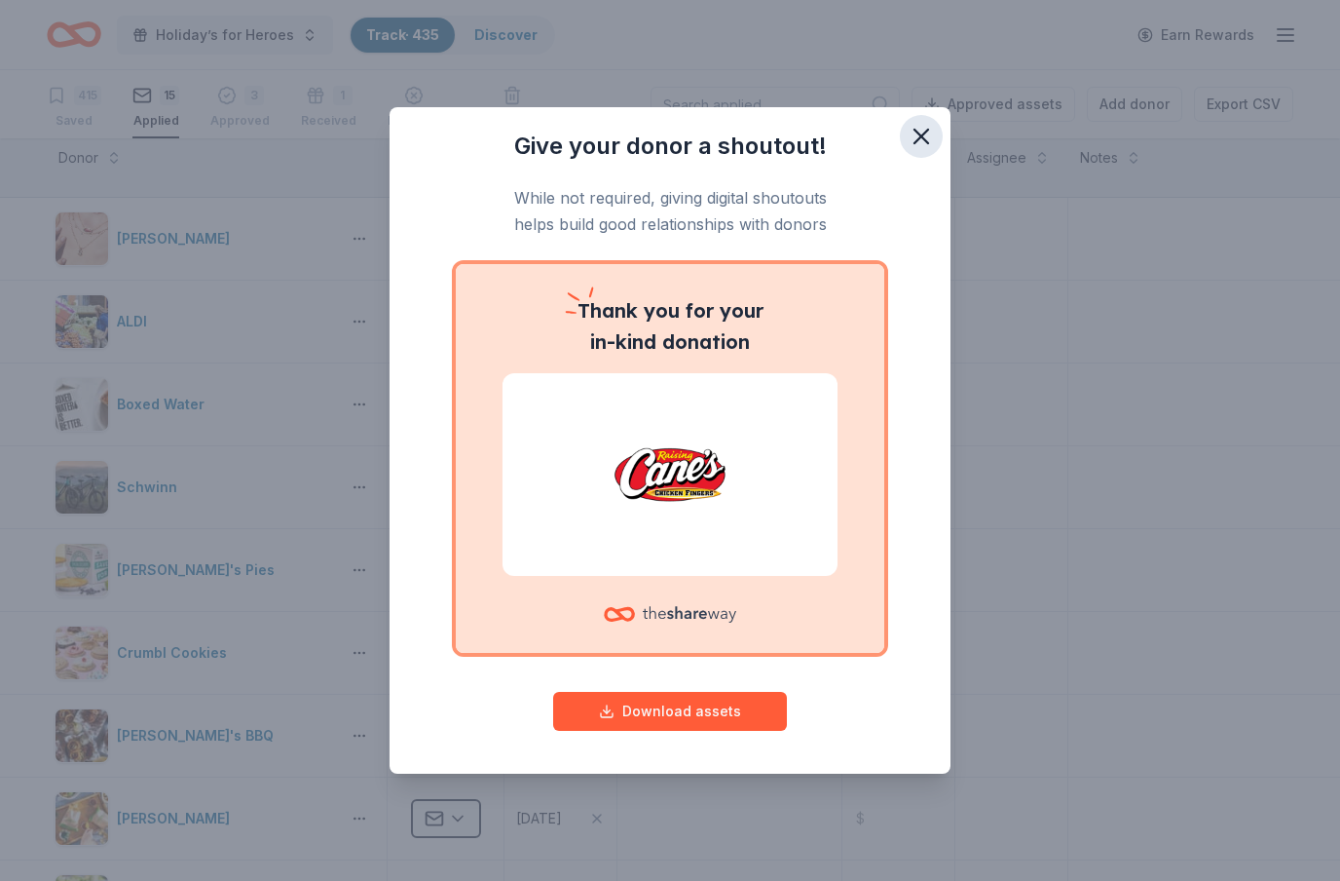
click at [926, 137] on icon "button" at bounding box center [921, 136] width 27 height 27
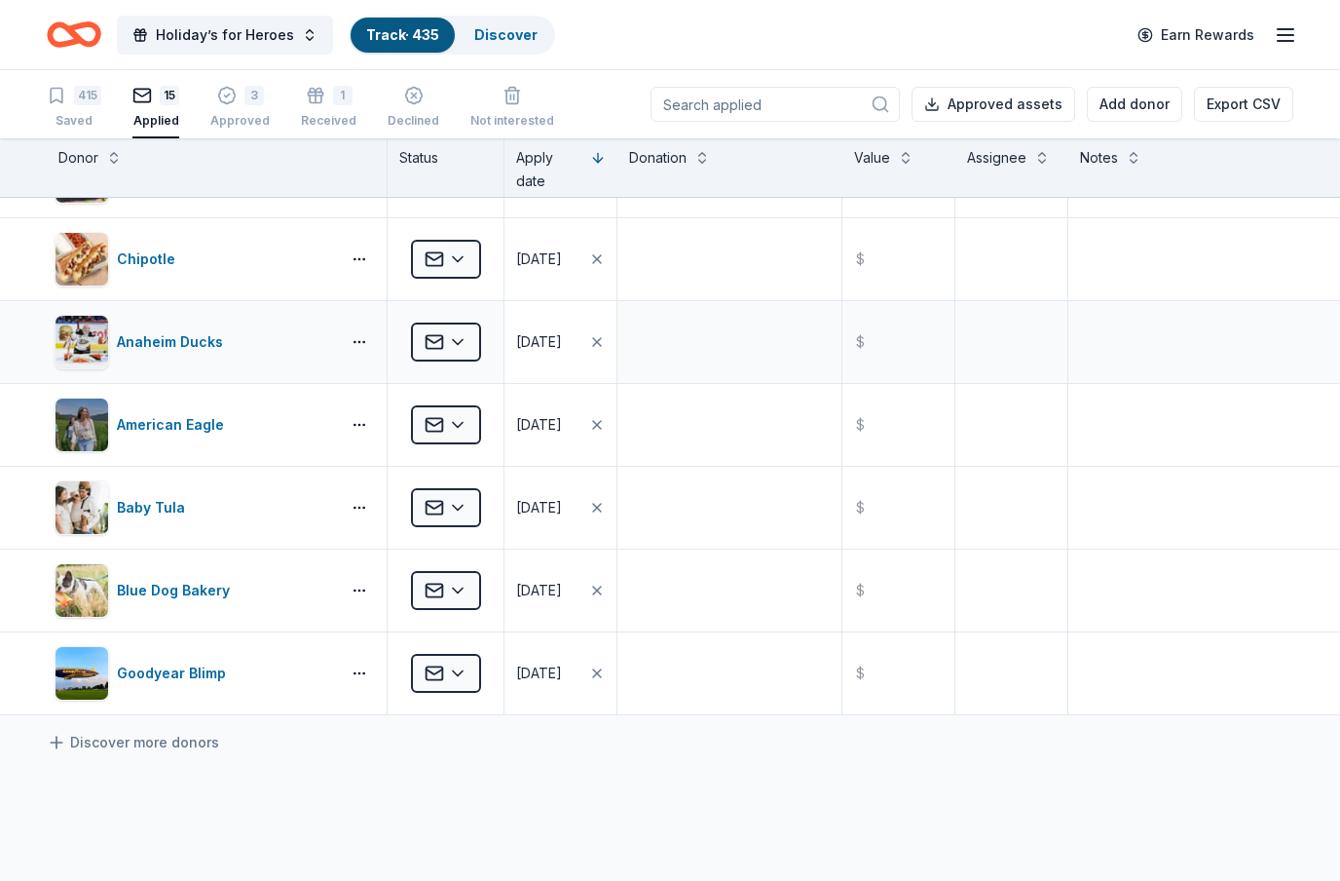
scroll to position [727, 0]
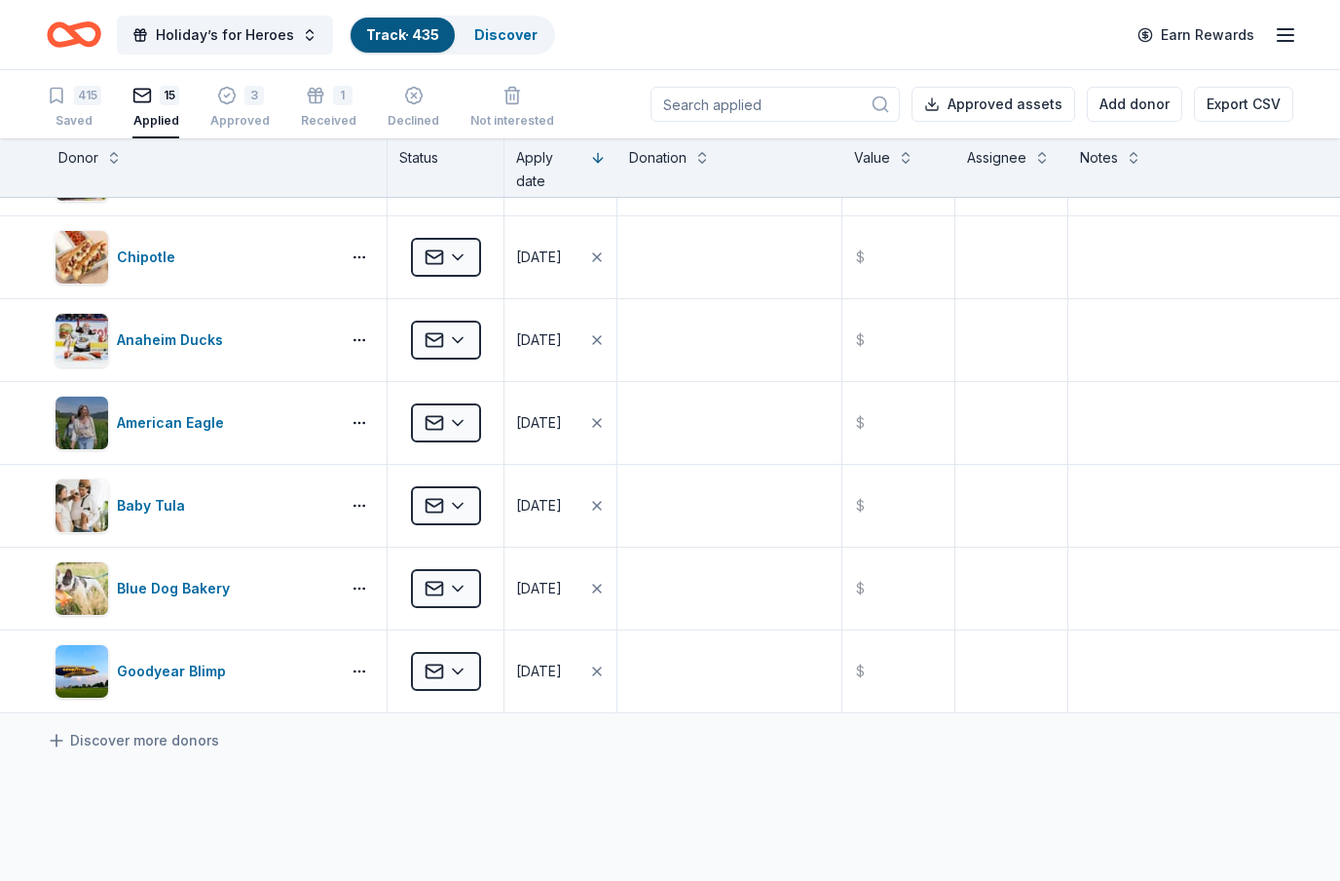
click at [695, 843] on div "[PERSON_NAME] Applied [DATE] $ ALDI Applied [DATE] $ Boxed Water Applied [DATE]…" at bounding box center [670, 275] width 1340 height 1608
click at [79, 123] on div "Saved" at bounding box center [74, 121] width 55 height 16
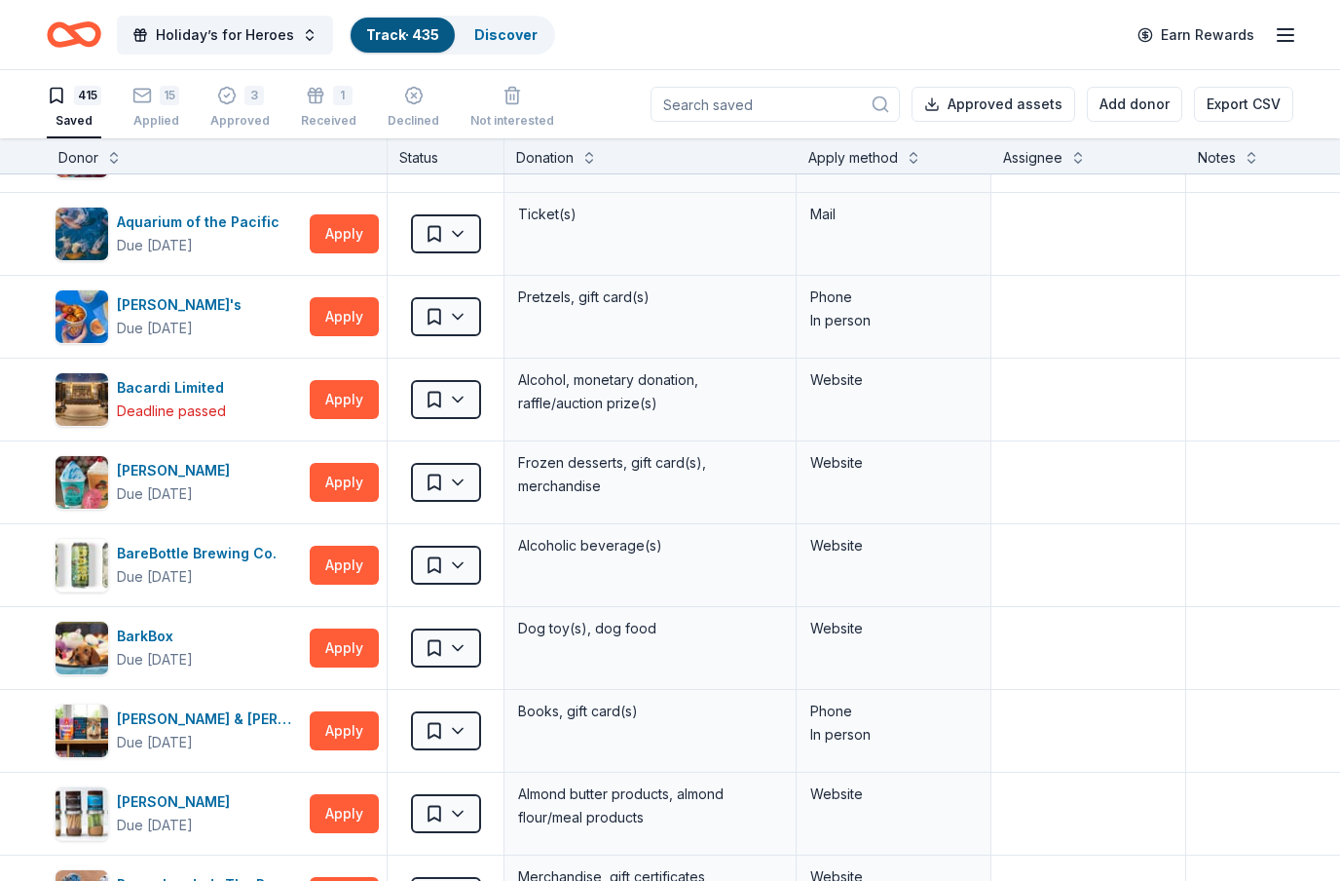
click at [878, 169] on div "Apply method" at bounding box center [894, 155] width 195 height 35
click at [911, 159] on button at bounding box center [914, 155] width 16 height 19
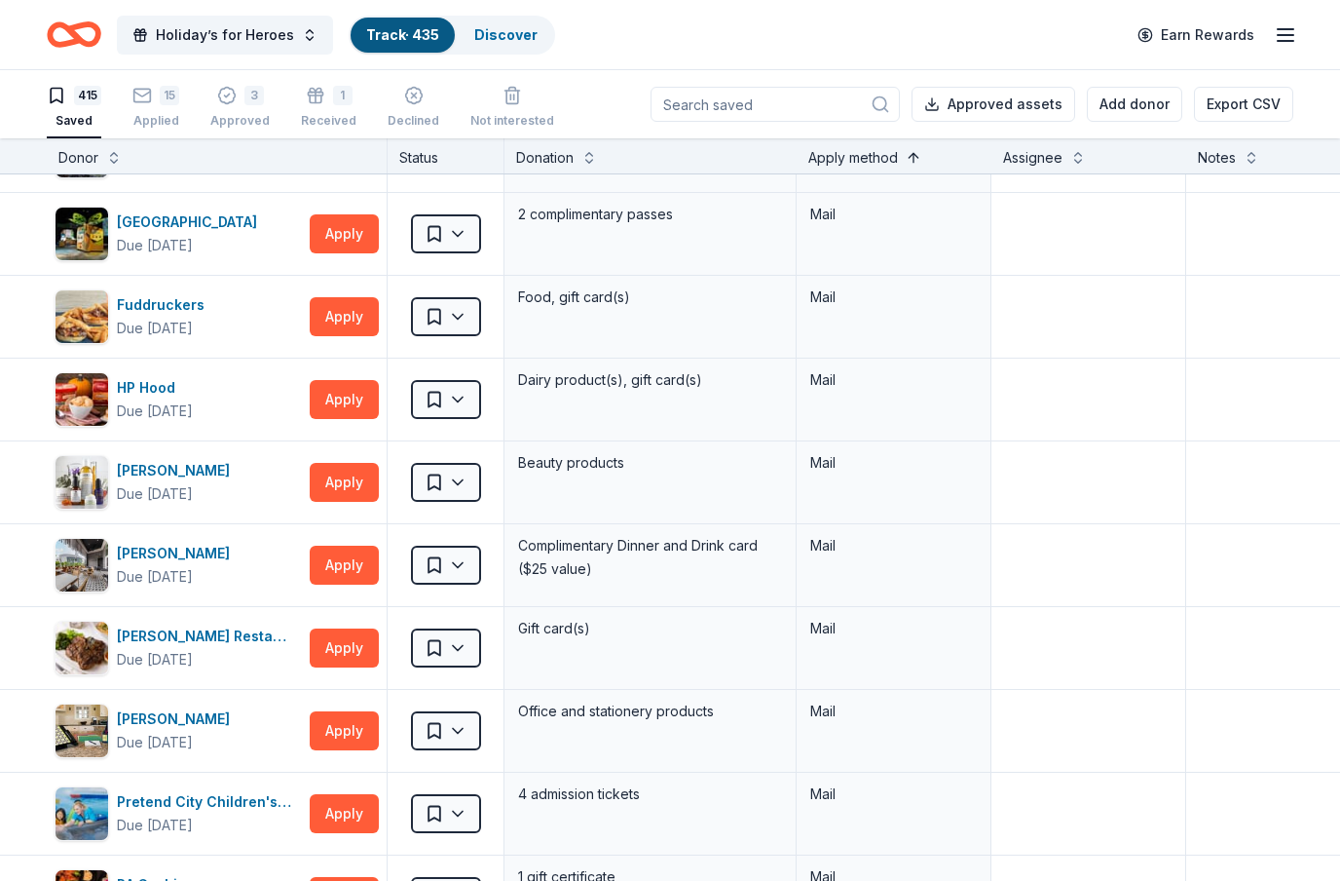
click at [911, 159] on button at bounding box center [914, 155] width 16 height 19
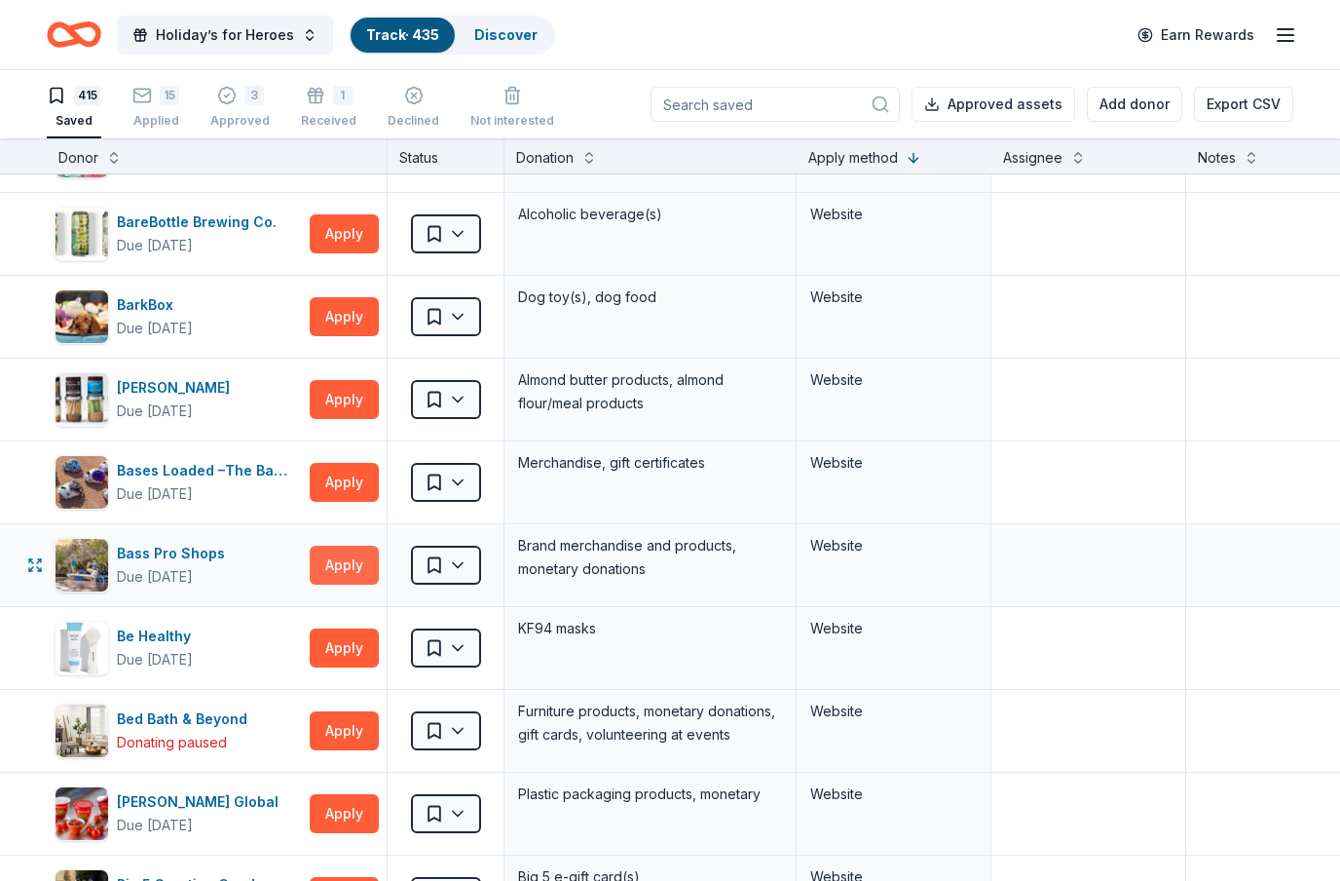
click at [354, 565] on button "Apply" at bounding box center [344, 565] width 69 height 39
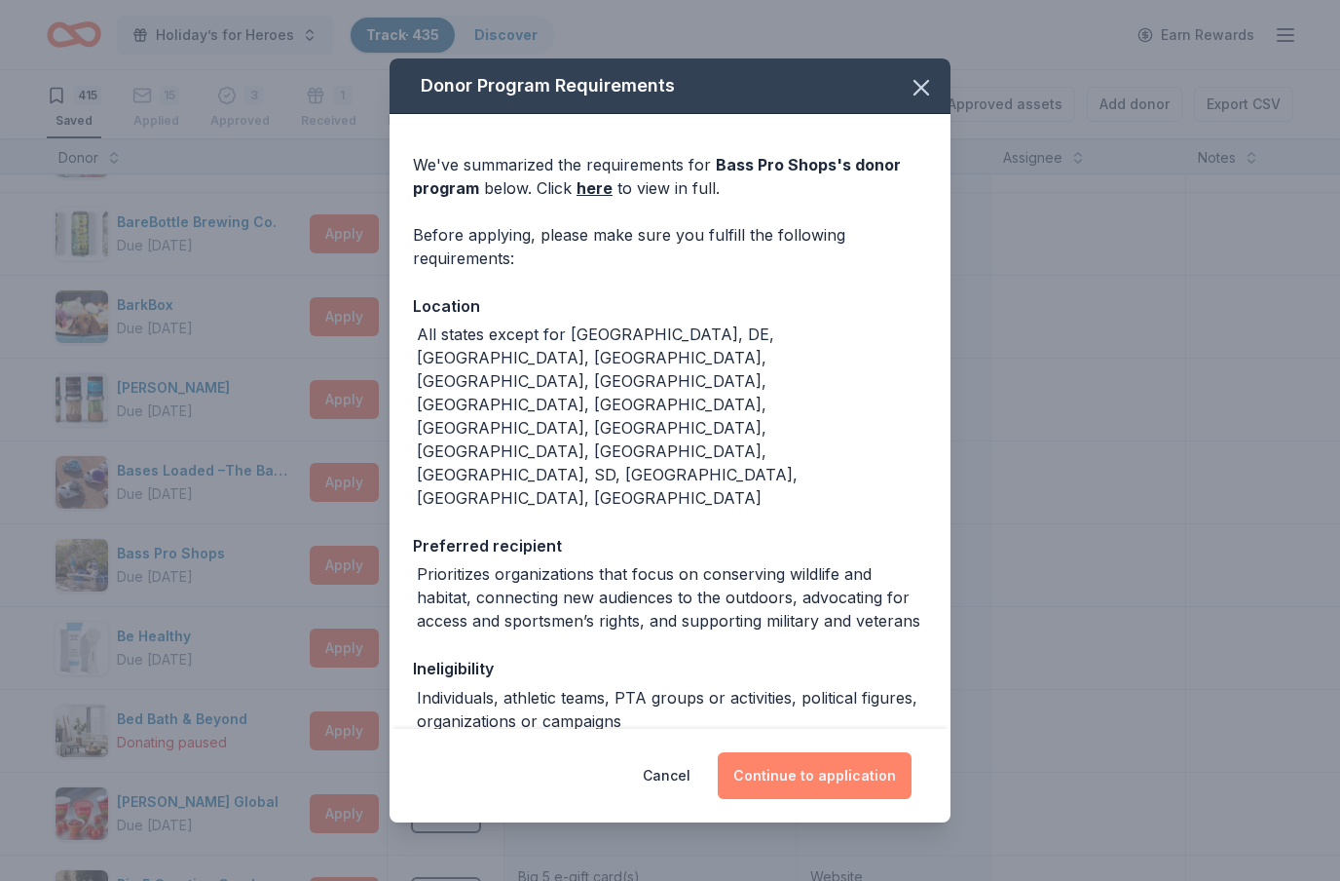
click at [842, 774] on button "Continue to application" at bounding box center [815, 775] width 194 height 47
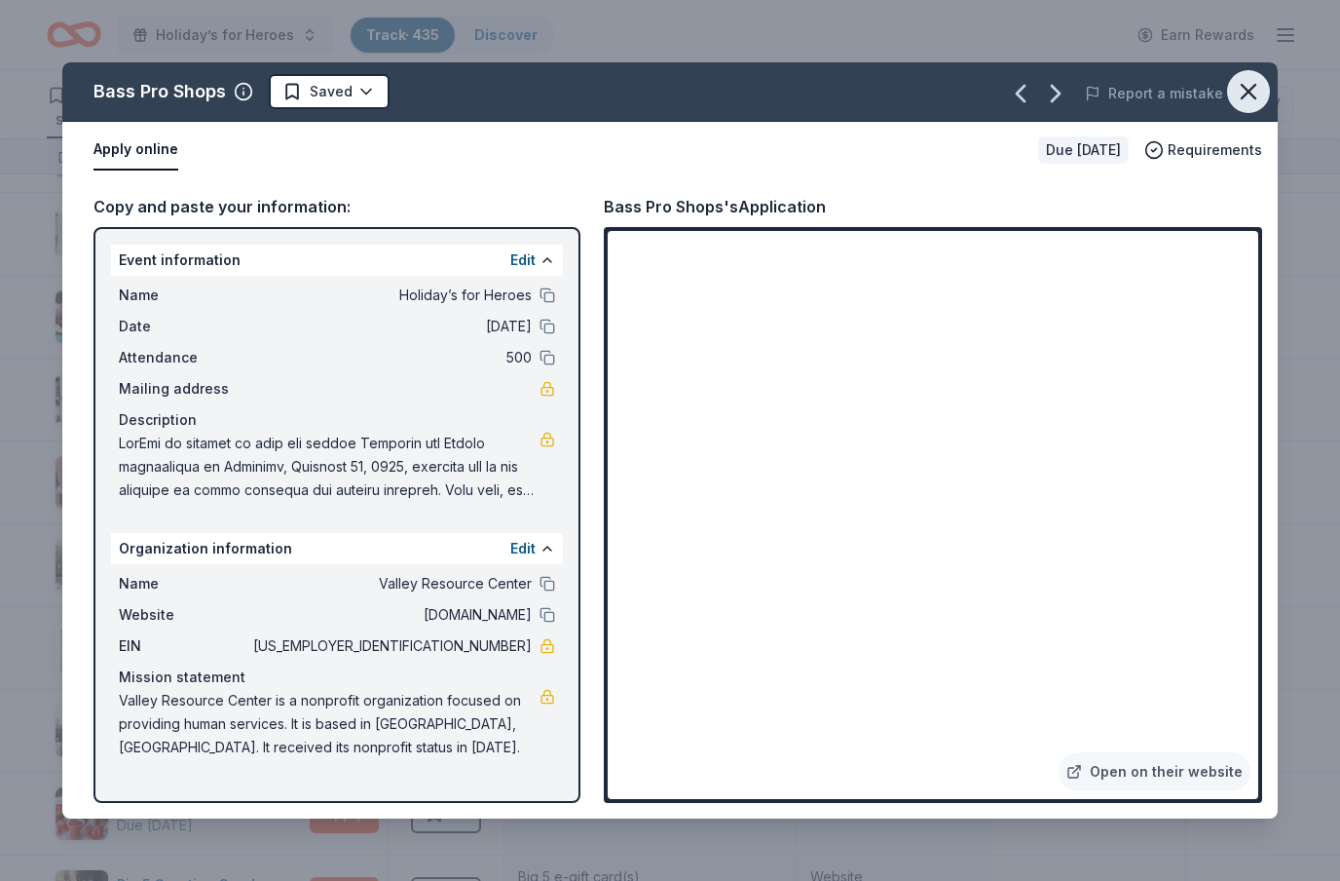
click at [1261, 99] on icon "button" at bounding box center [1248, 91] width 27 height 27
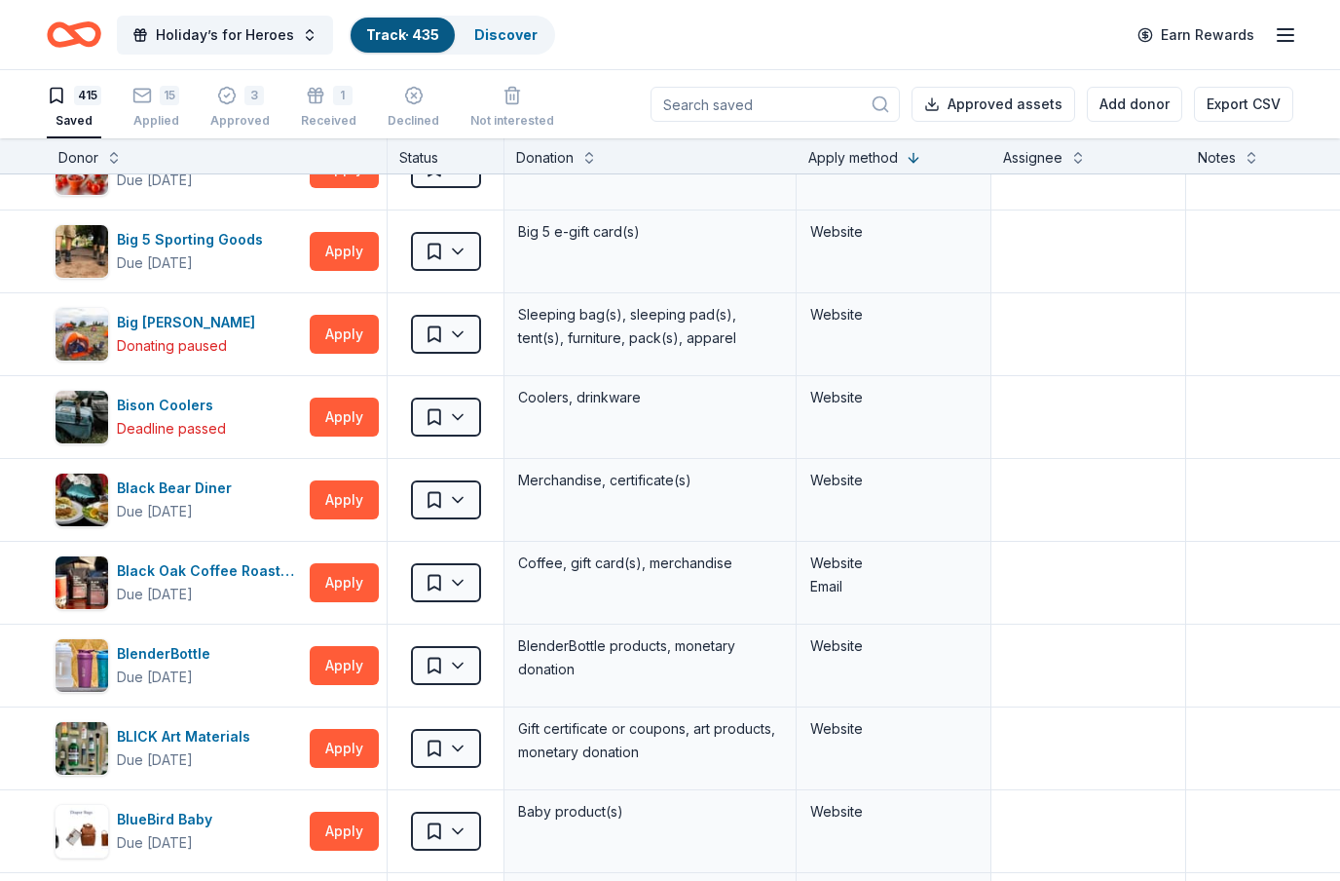
scroll to position [1375, 0]
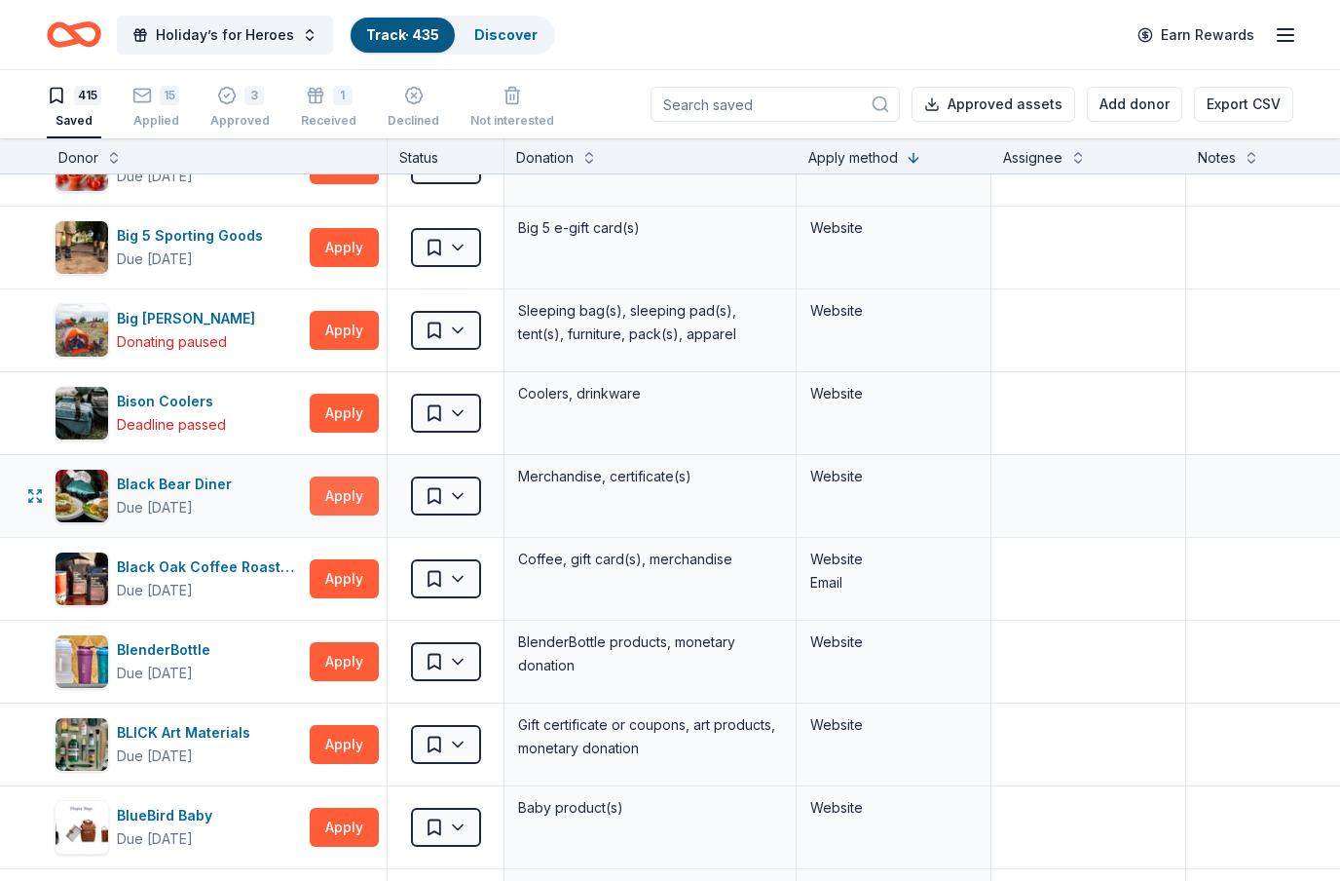
click at [357, 503] on button "Apply" at bounding box center [344, 495] width 69 height 39
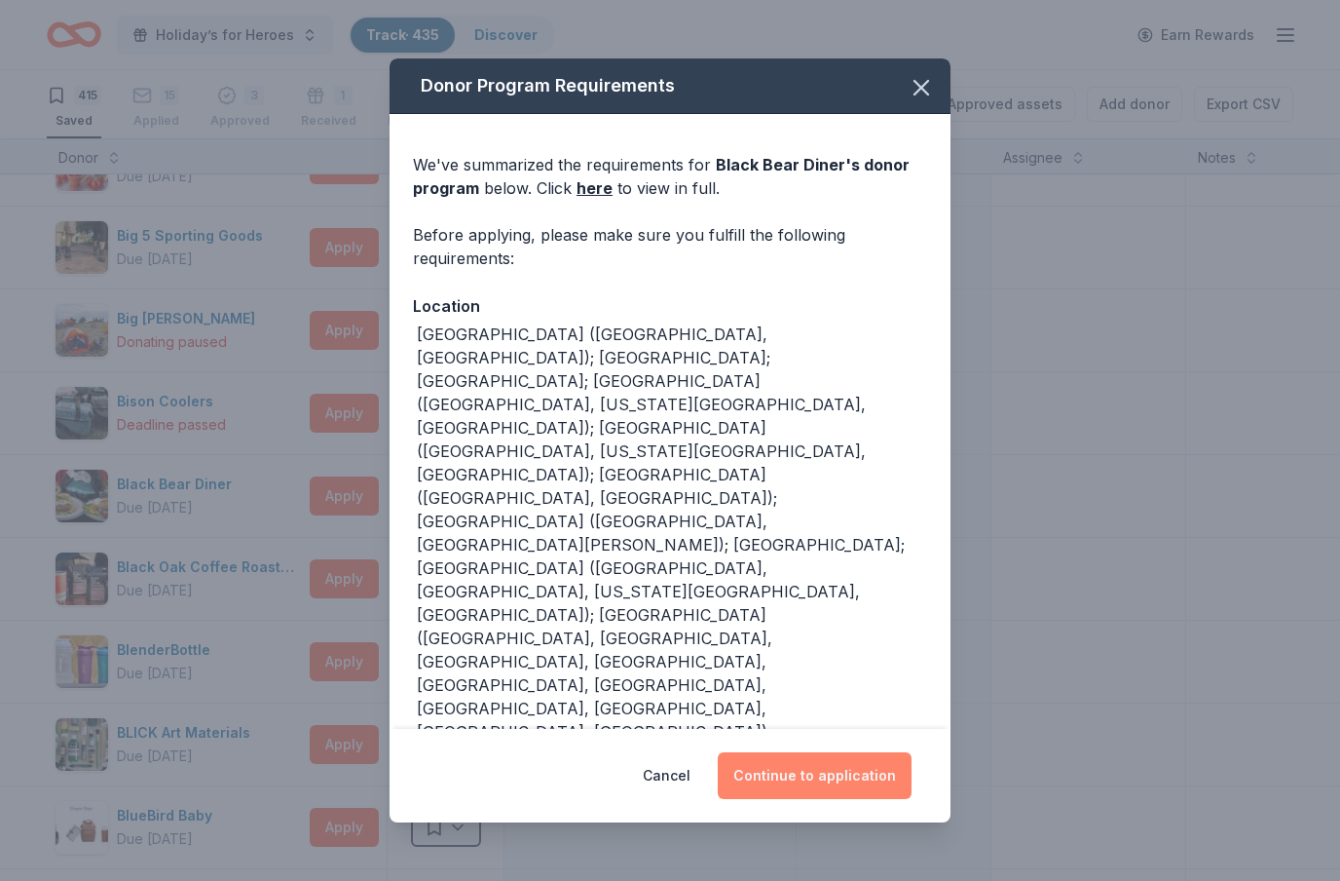
click at [812, 765] on button "Continue to application" at bounding box center [815, 775] width 194 height 47
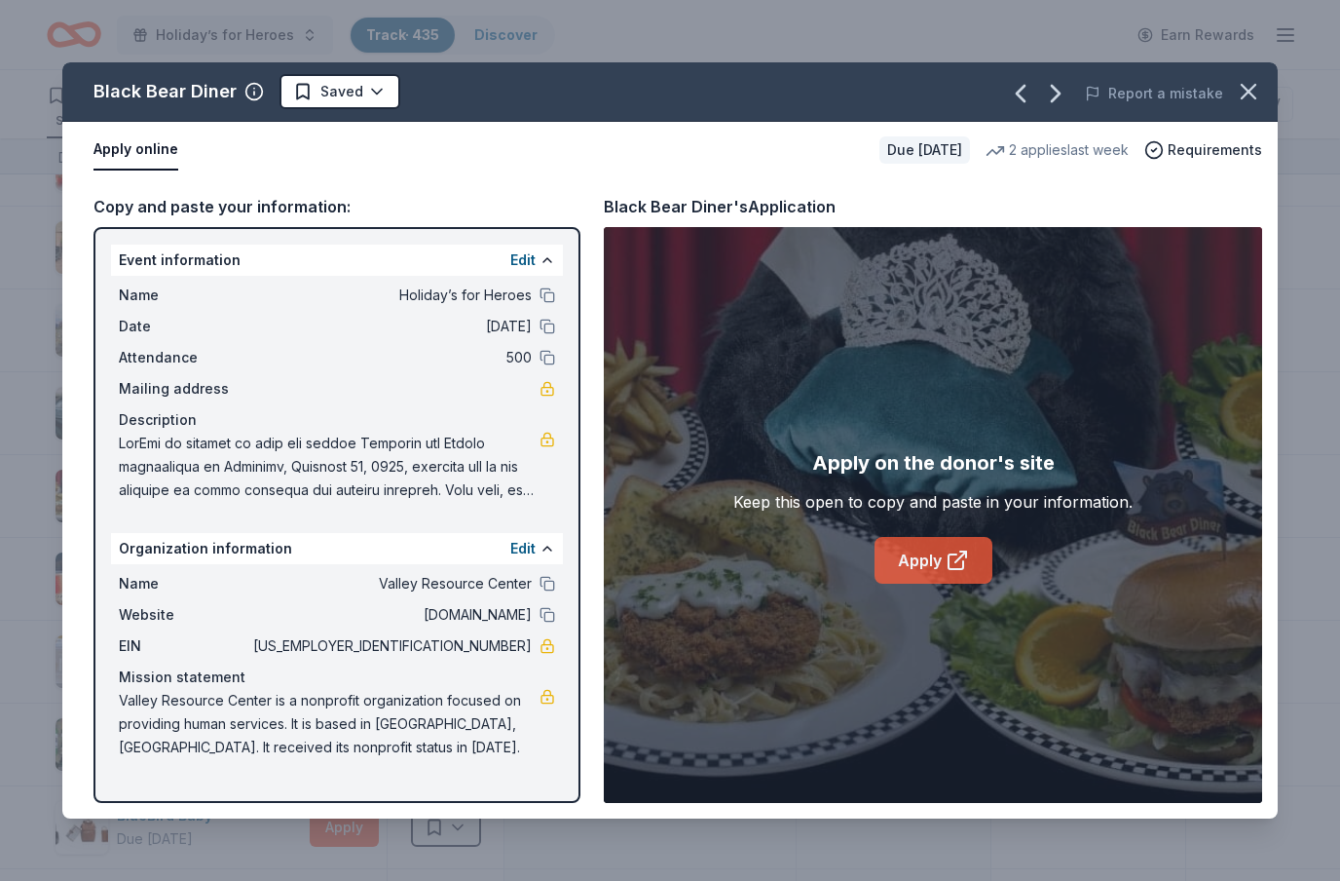
click at [946, 548] on icon at bounding box center [957, 559] width 23 height 23
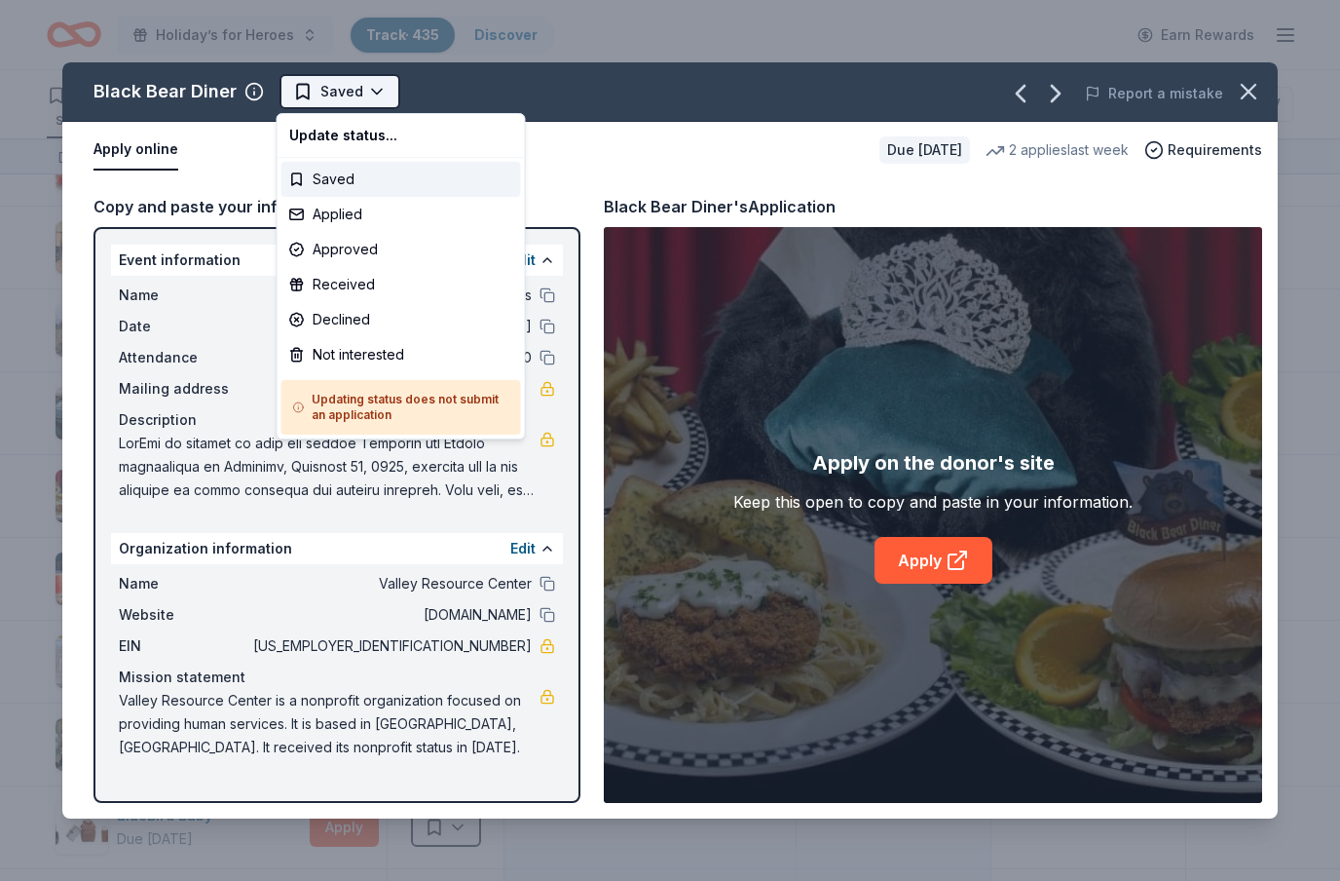
click at [378, 94] on html "Holiday’s for Heroes Track · 435 Discover Earn Rewards 415 Saved 15 Applied 3 A…" at bounding box center [670, 440] width 1340 height 881
click at [362, 210] on div "Applied" at bounding box center [402, 214] width 240 height 35
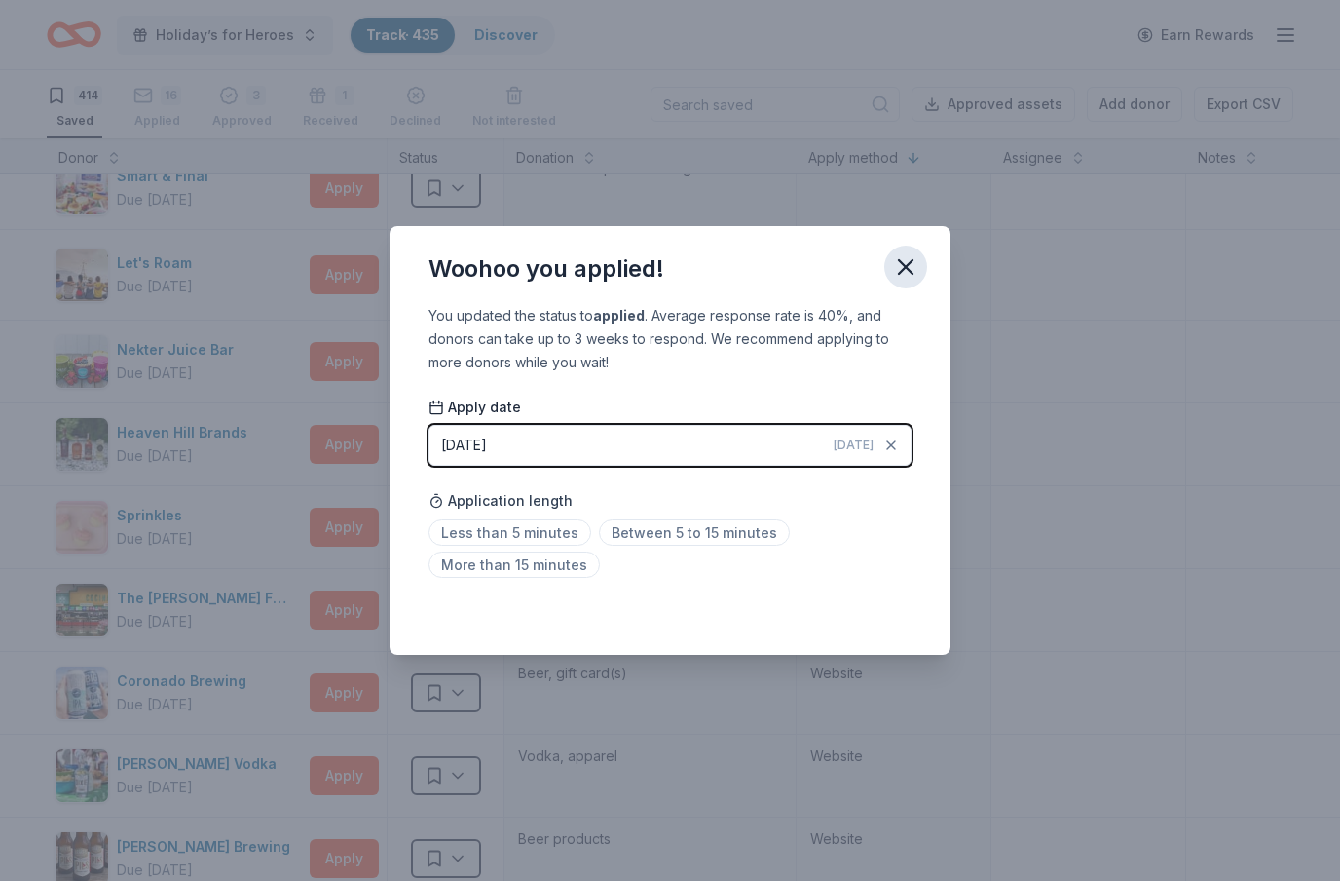
click at [901, 278] on icon "button" at bounding box center [905, 266] width 27 height 27
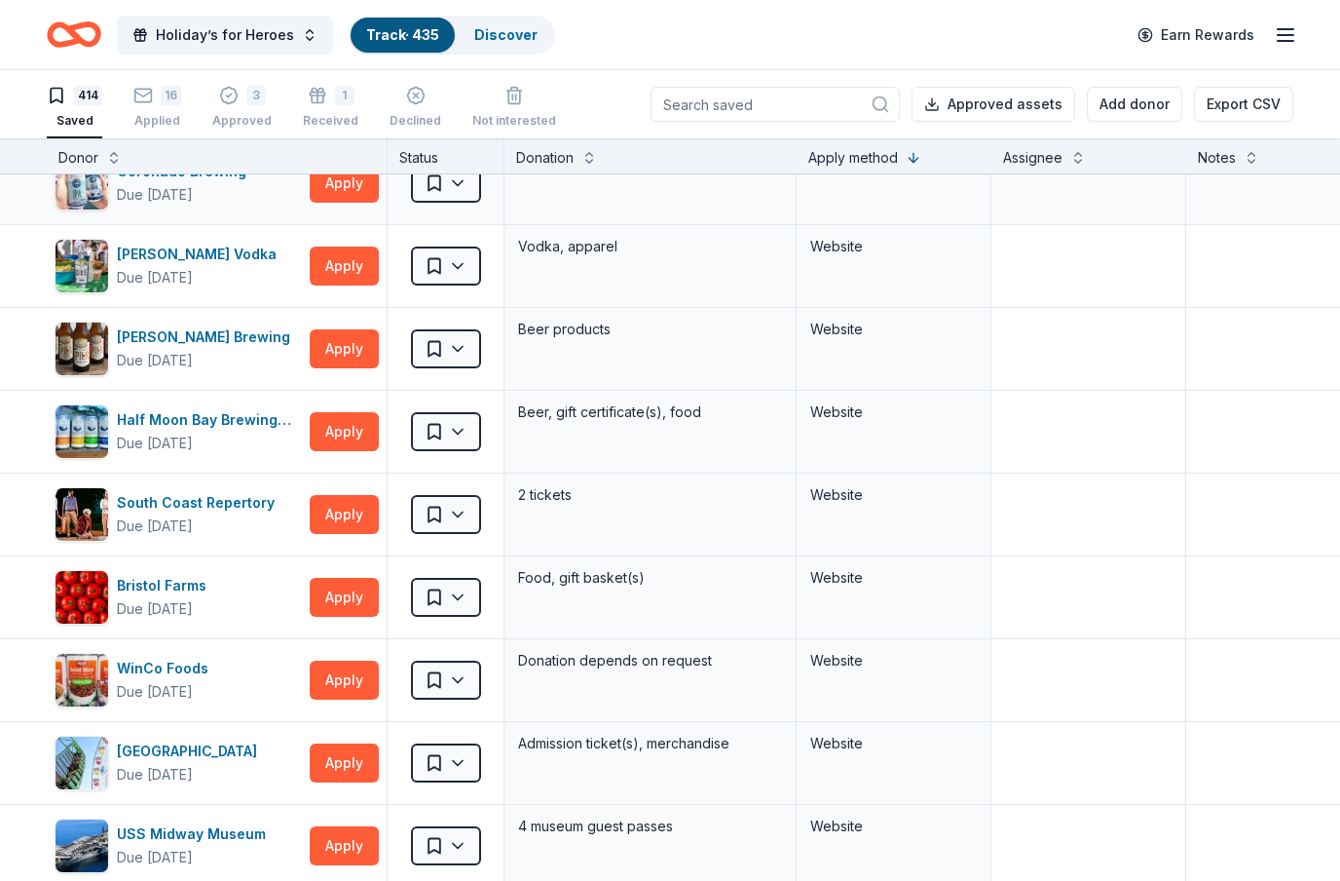
scroll to position [1887, 0]
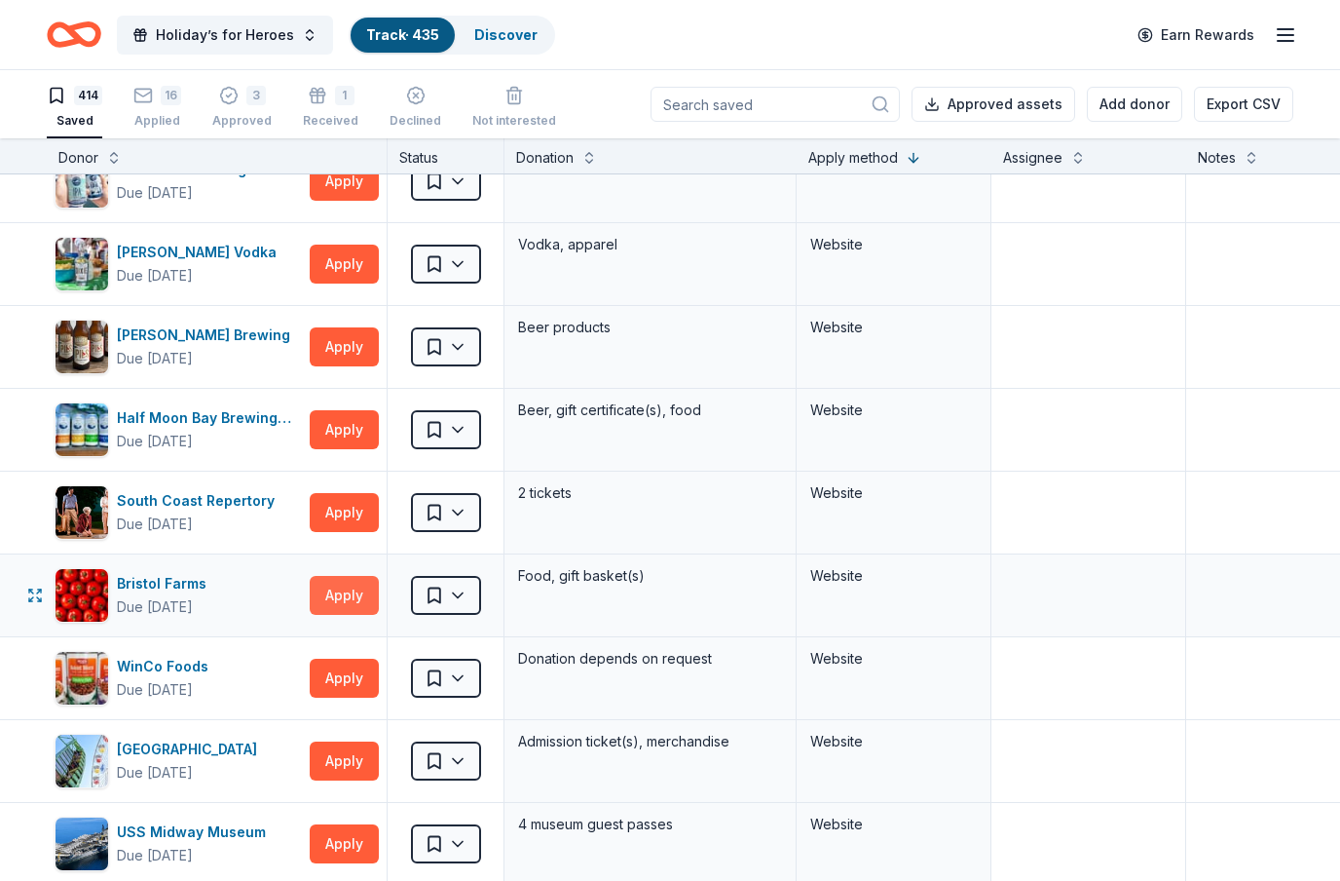
click at [347, 600] on button "Apply" at bounding box center [344, 595] width 69 height 39
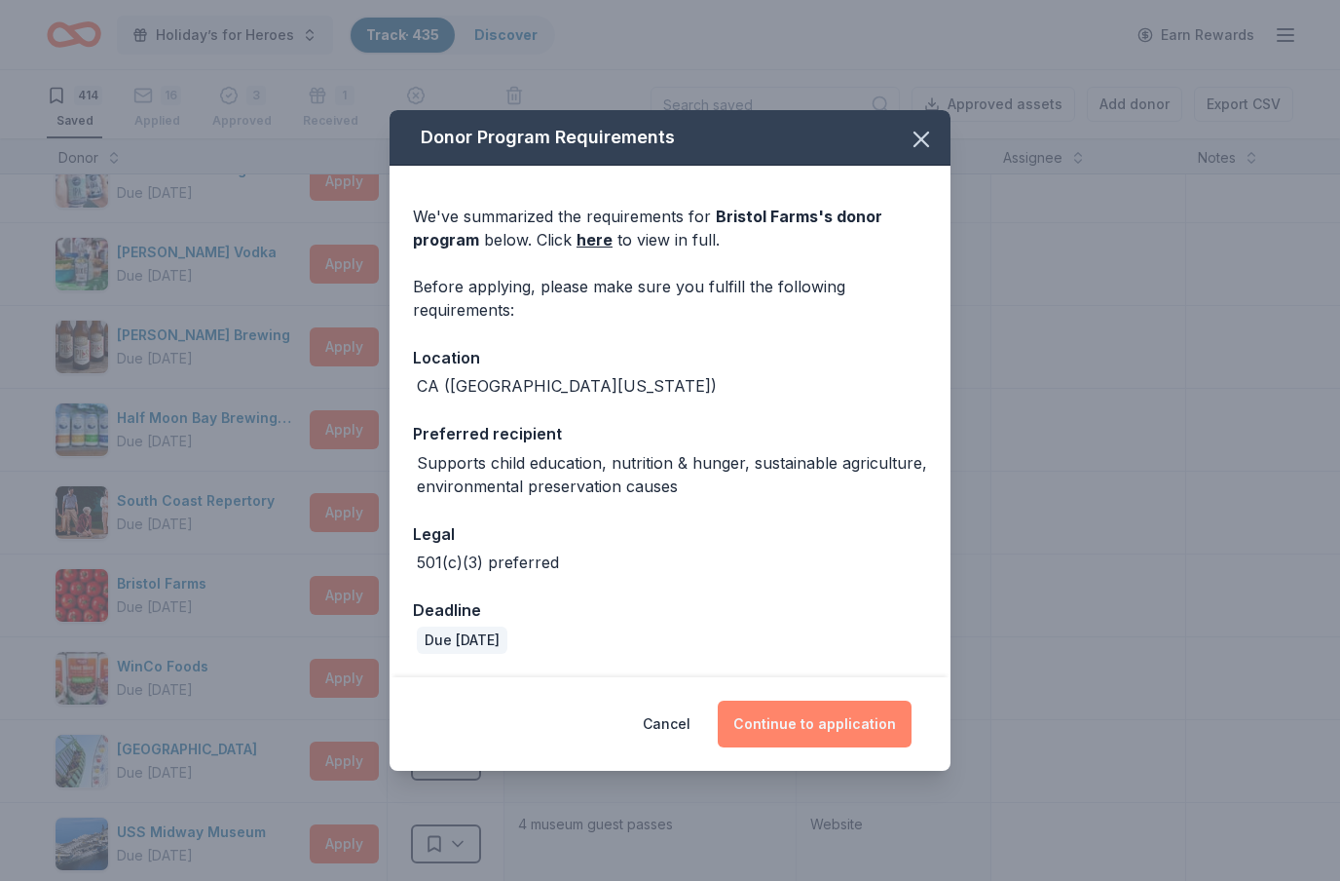
click at [824, 720] on button "Continue to application" at bounding box center [815, 723] width 194 height 47
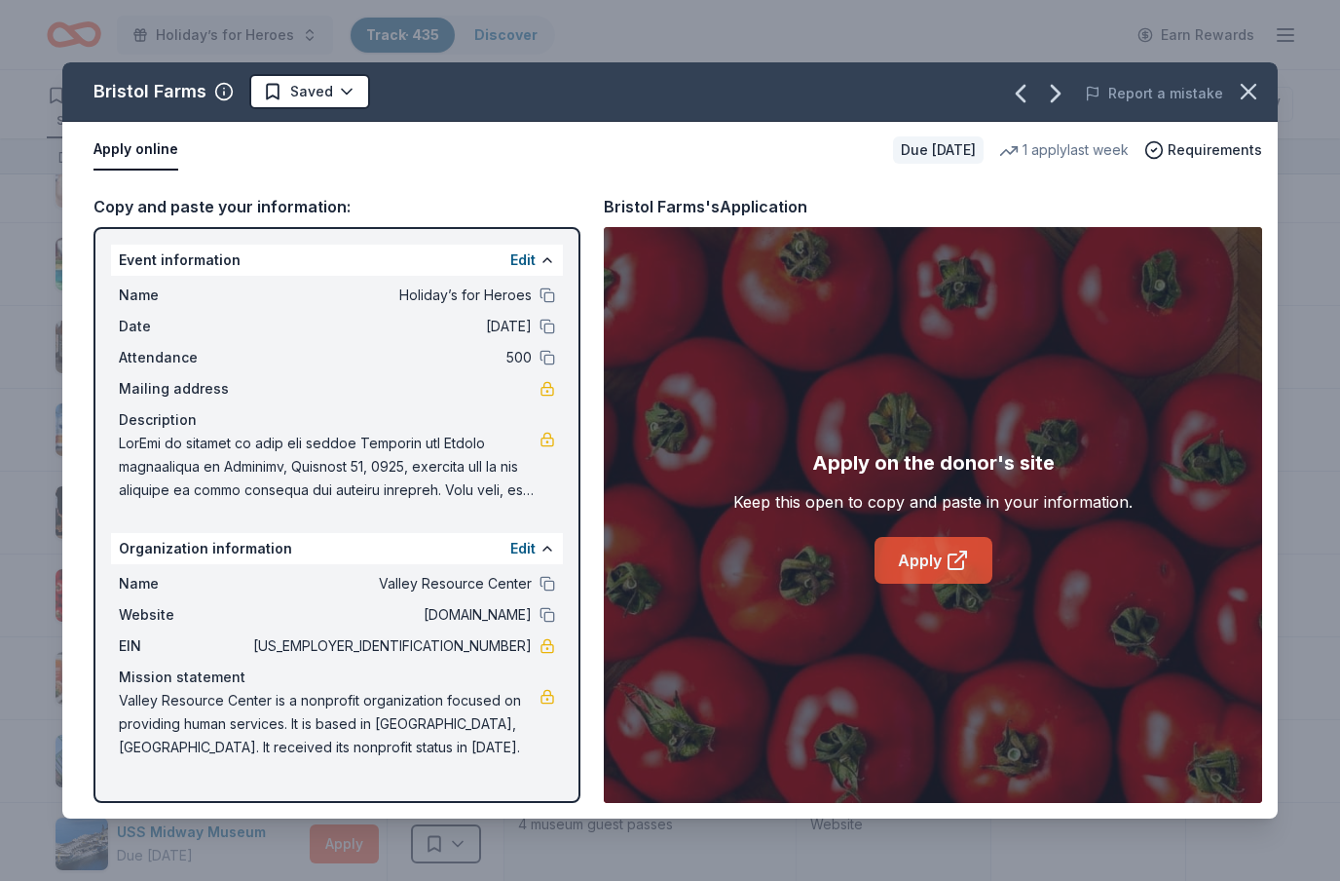
click at [969, 576] on link "Apply" at bounding box center [934, 560] width 118 height 47
click at [343, 85] on html "Holiday’s for Heroes Track · 435 Discover Earn Rewards 414 Saved 16 Applied 3 A…" at bounding box center [670, 440] width 1340 height 881
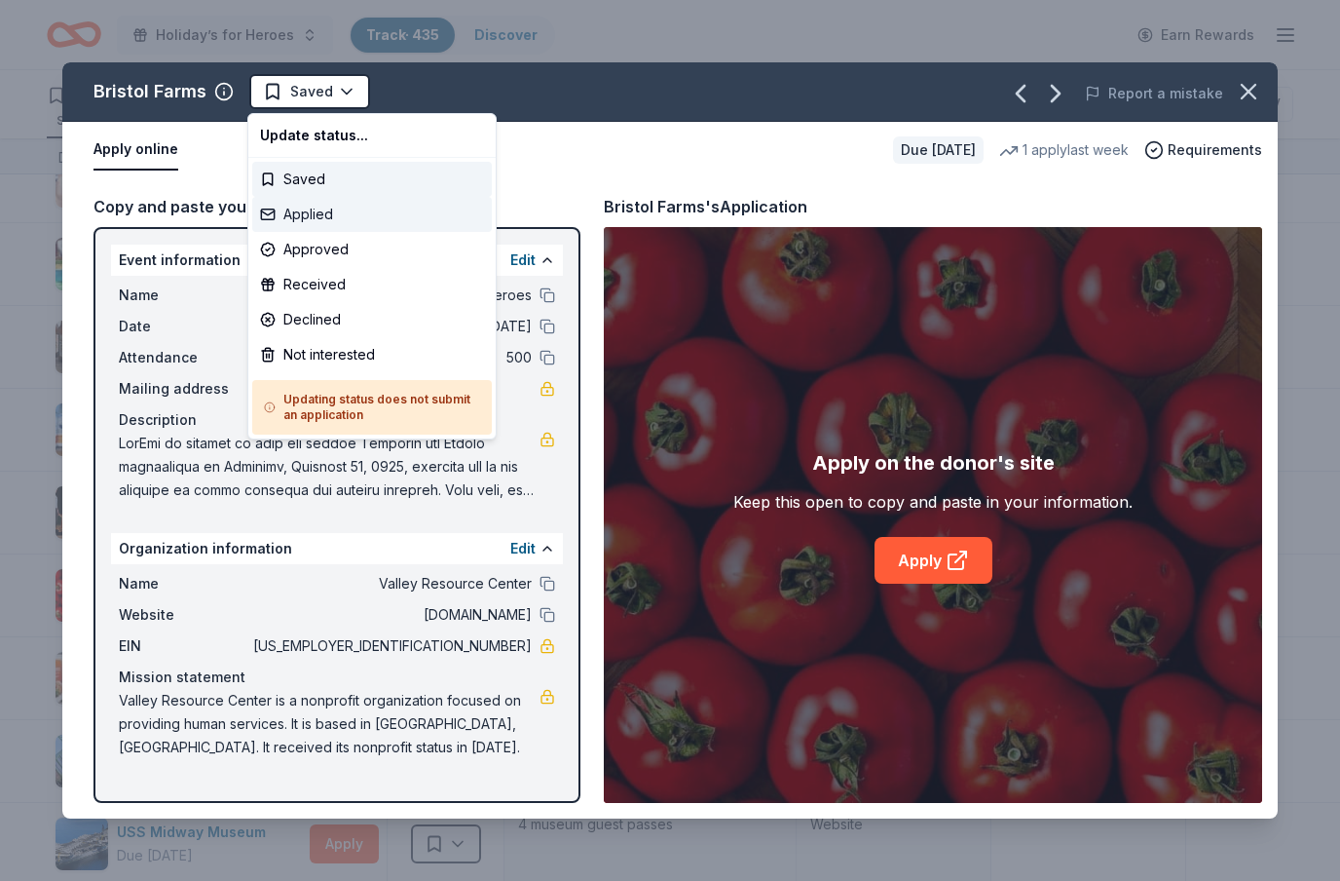
click at [316, 213] on div "Applied" at bounding box center [372, 214] width 240 height 35
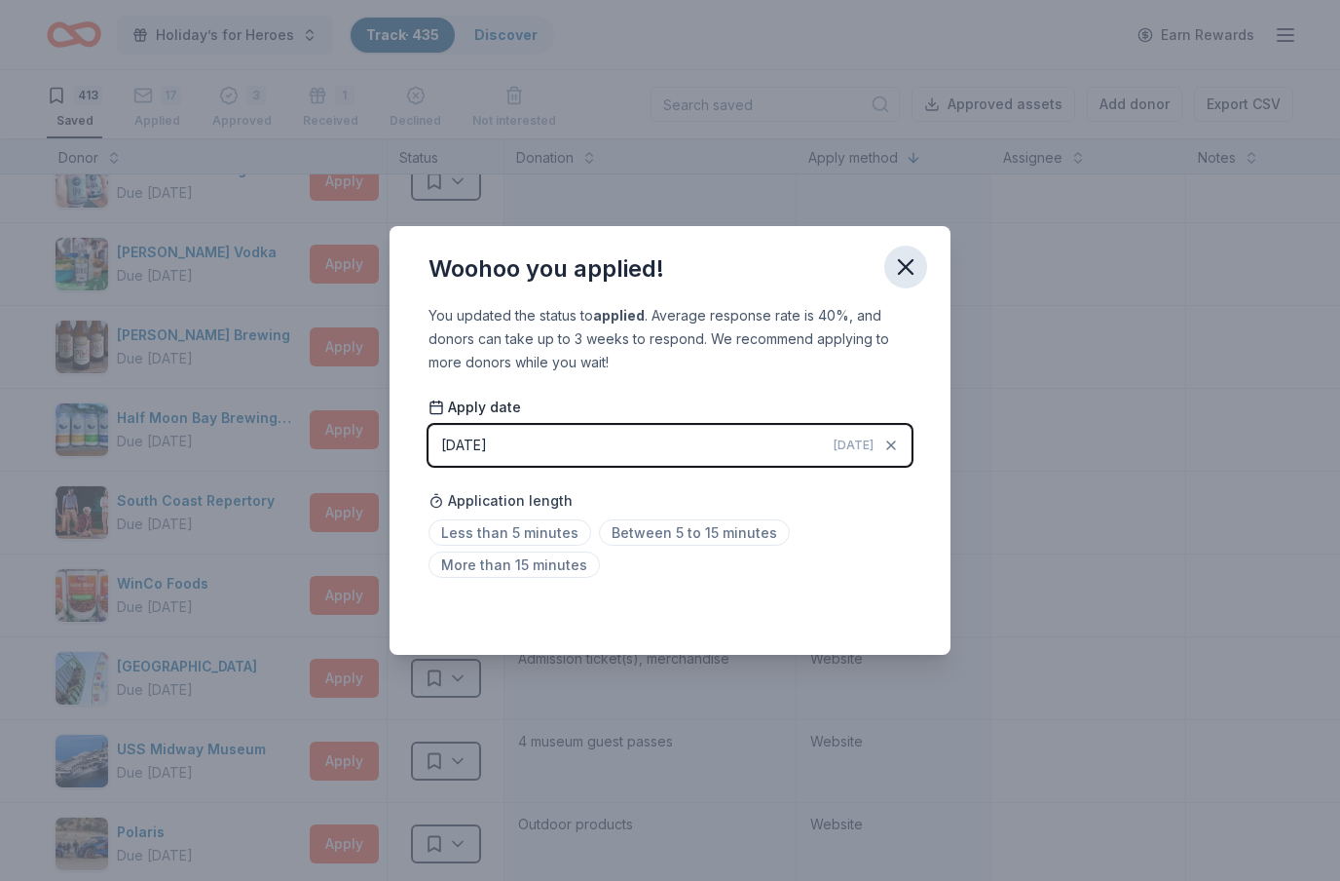
click at [908, 271] on icon "button" at bounding box center [905, 266] width 27 height 27
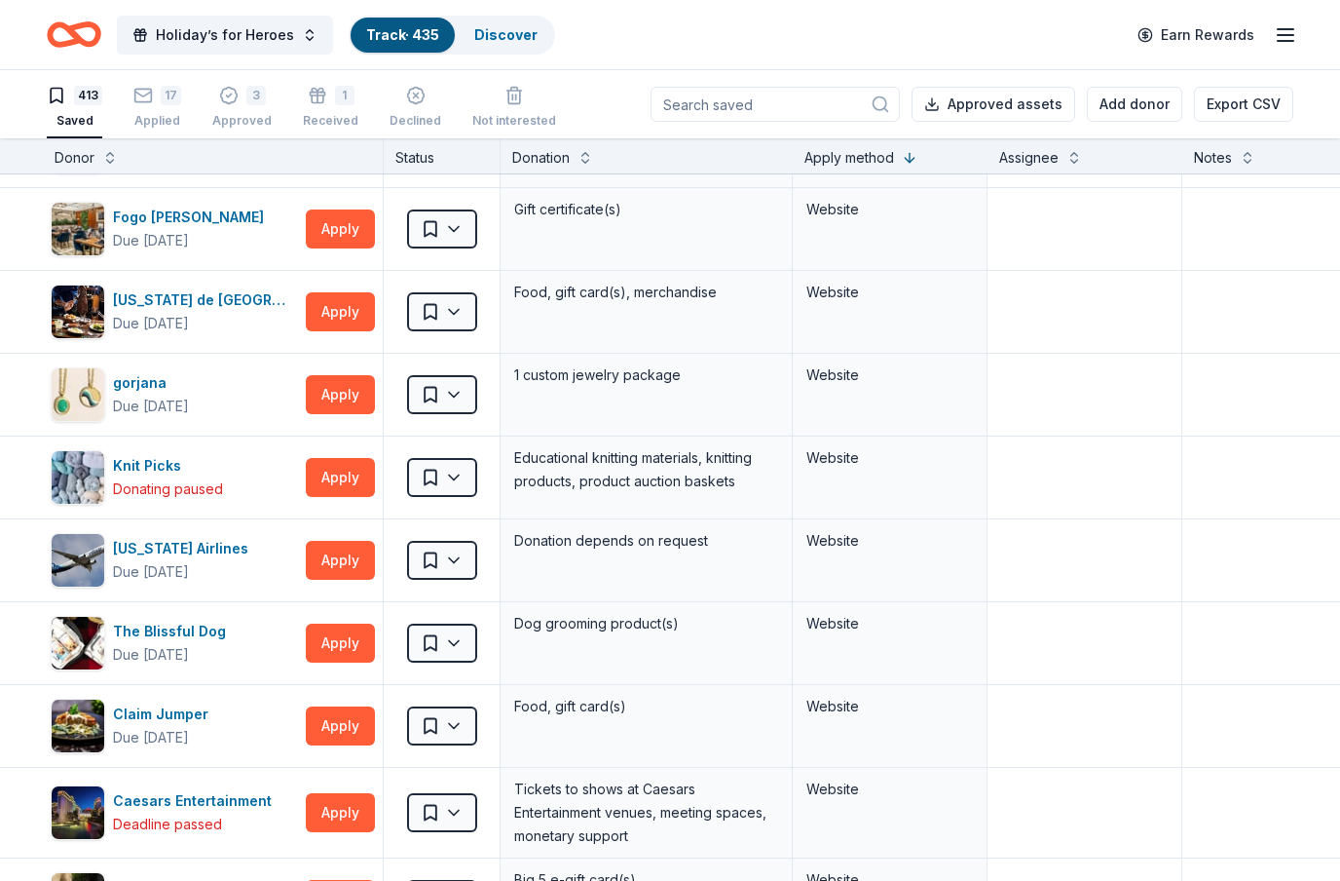
scroll to position [2834, 4]
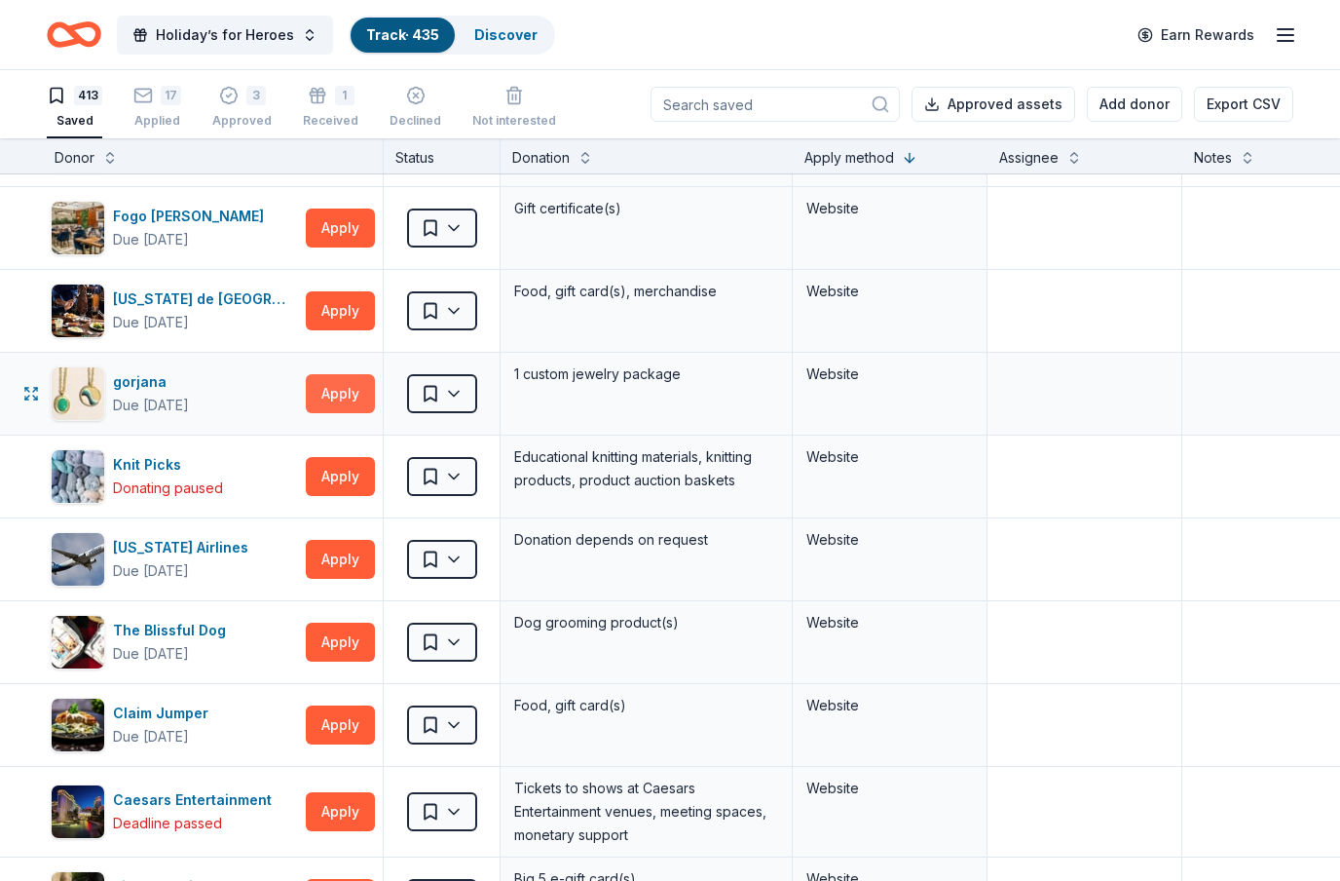
click at [354, 400] on button "Apply" at bounding box center [340, 393] width 69 height 39
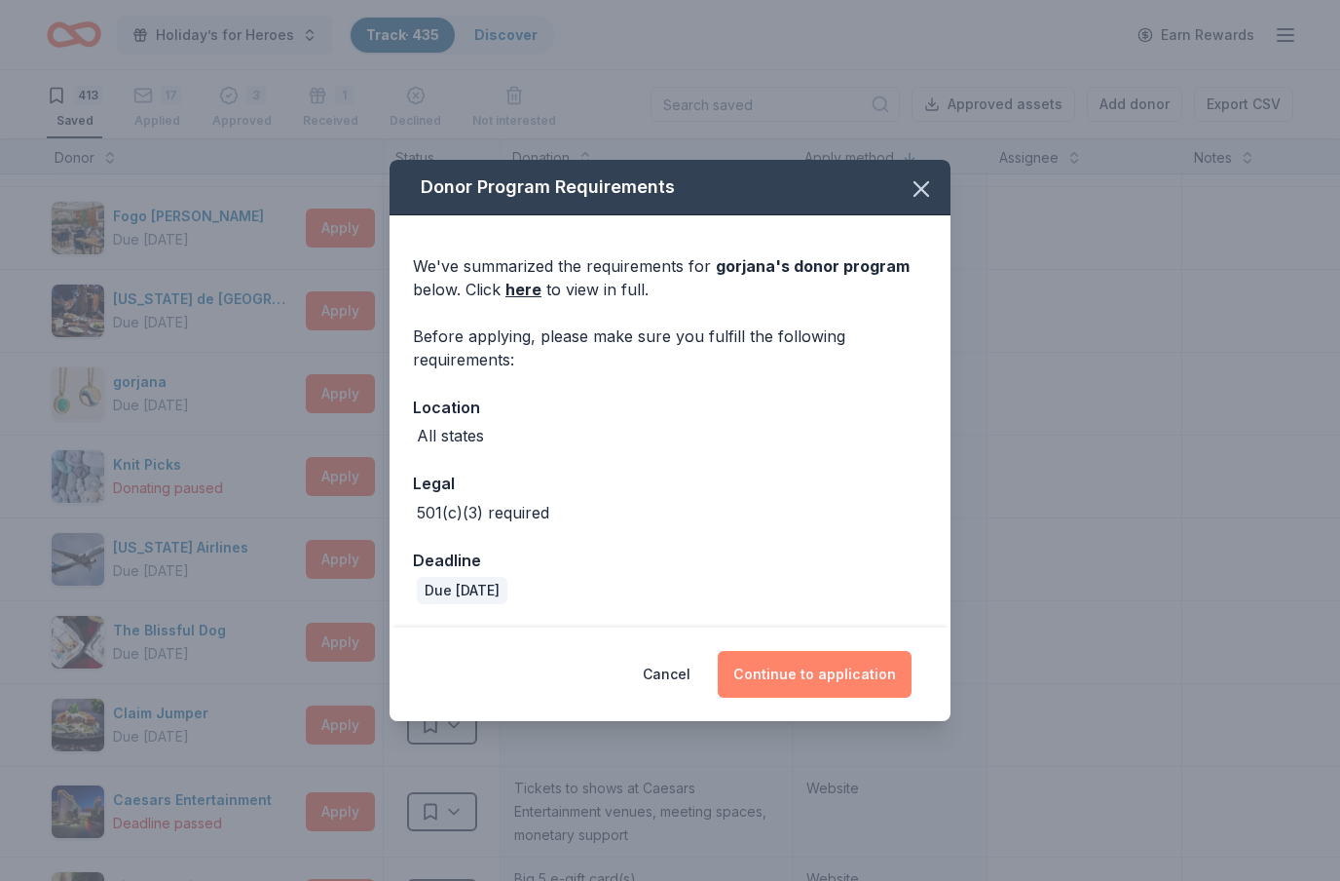
click at [858, 671] on button "Continue to application" at bounding box center [815, 674] width 194 height 47
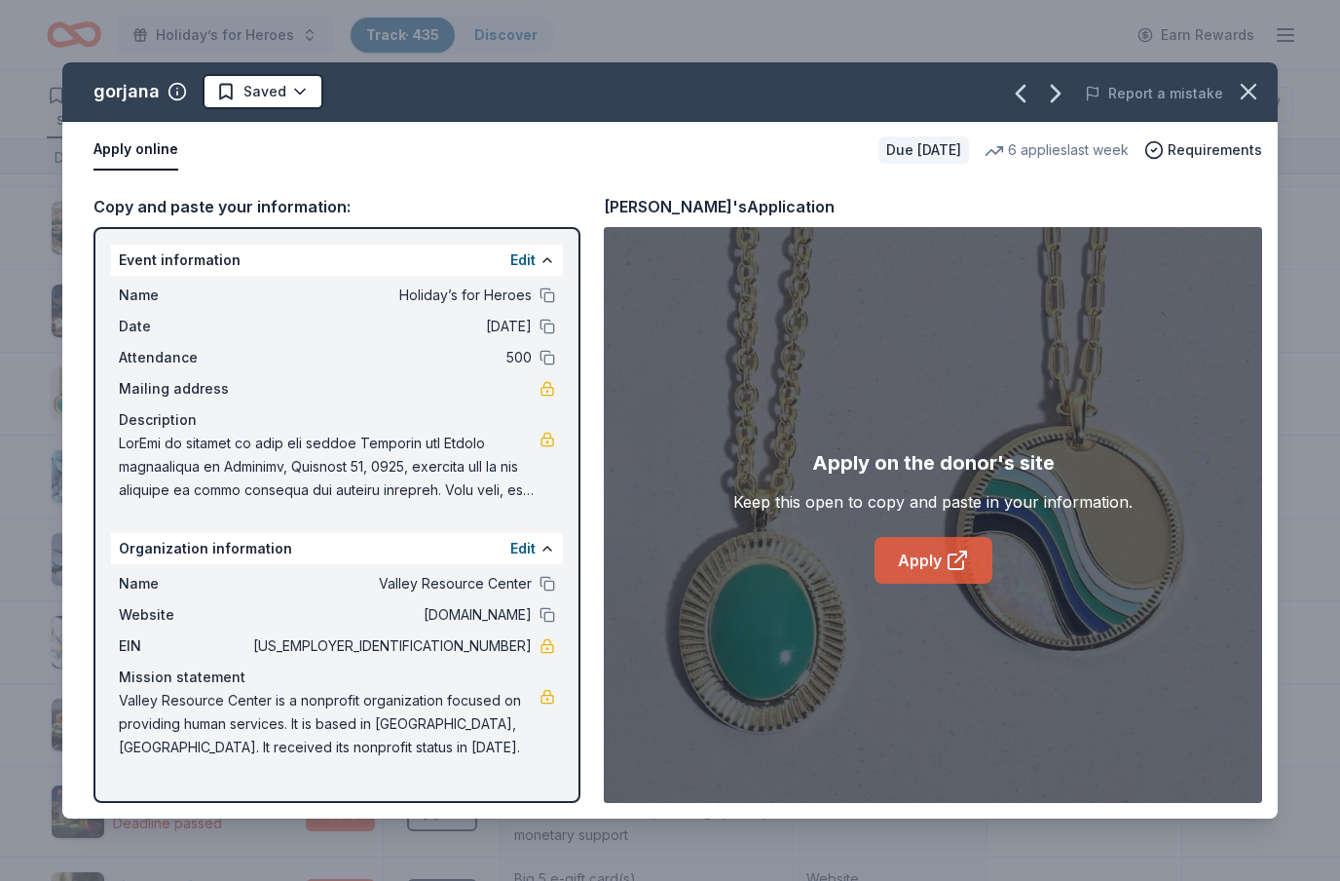
click at [930, 553] on link "Apply" at bounding box center [934, 560] width 118 height 47
